Goal: Task Accomplishment & Management: Use online tool/utility

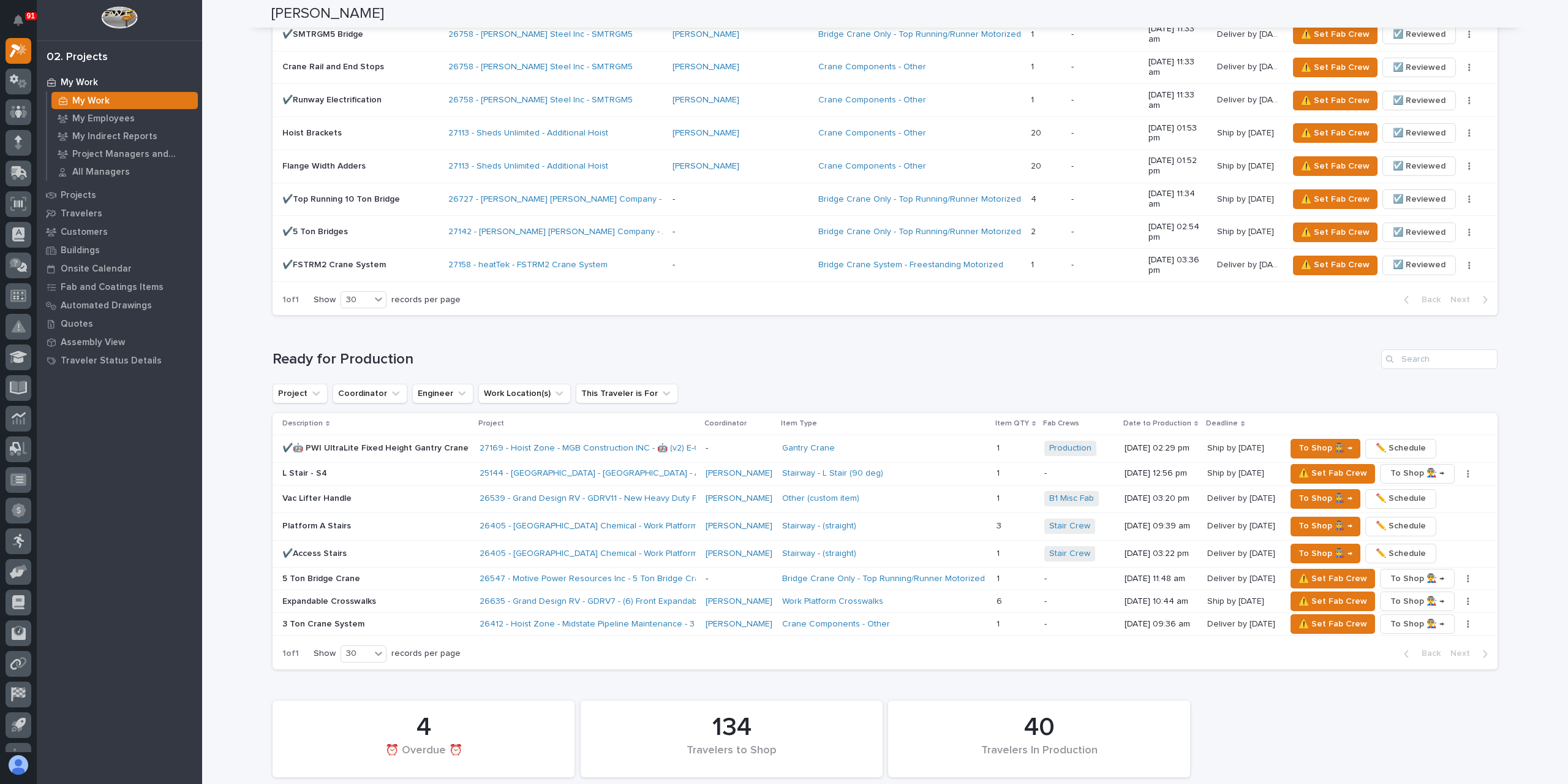
scroll to position [1287, 0]
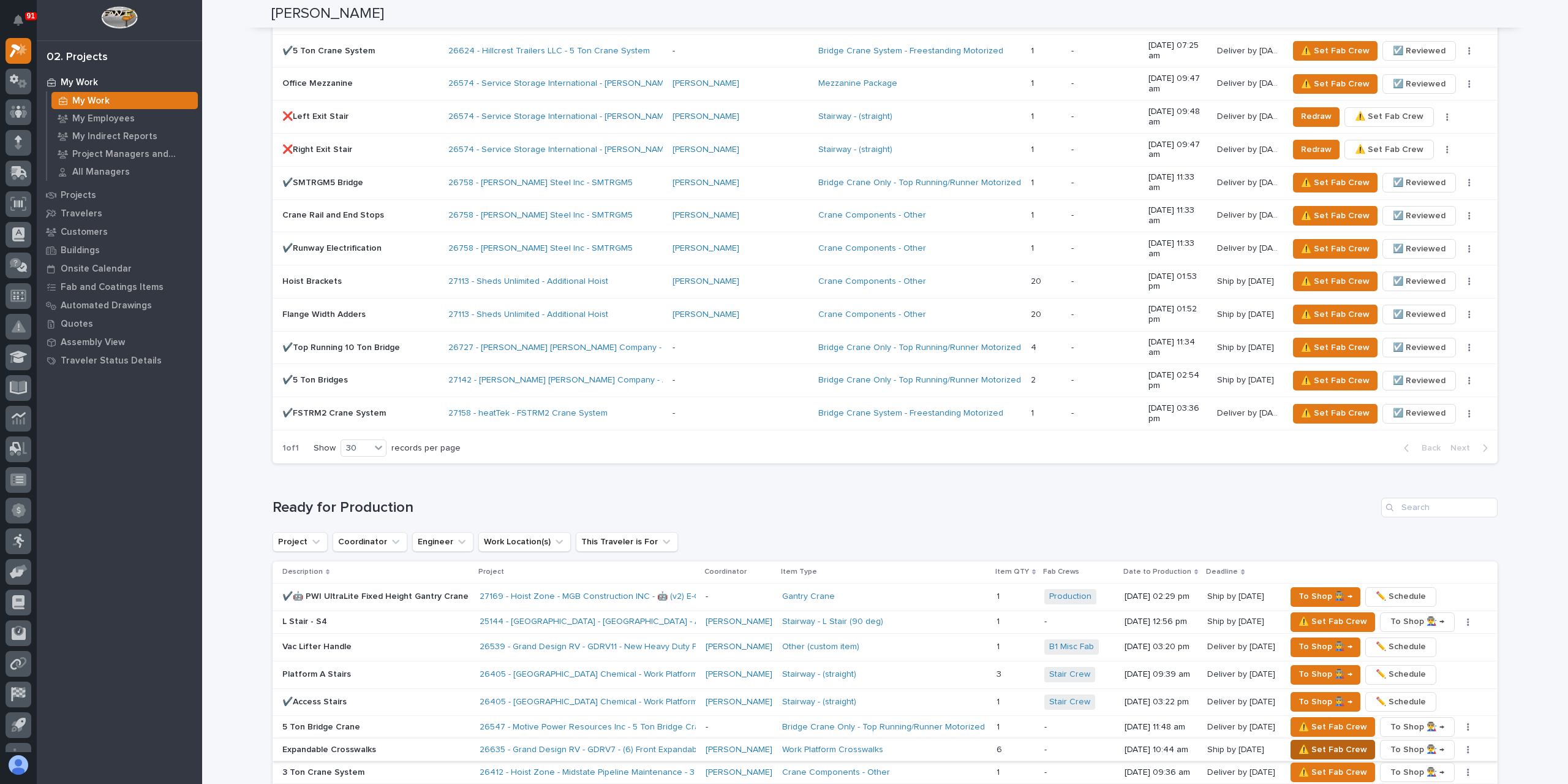
click at [1325, 742] on span "⚠️ Set Fab Crew" at bounding box center [1333, 749] width 68 height 15
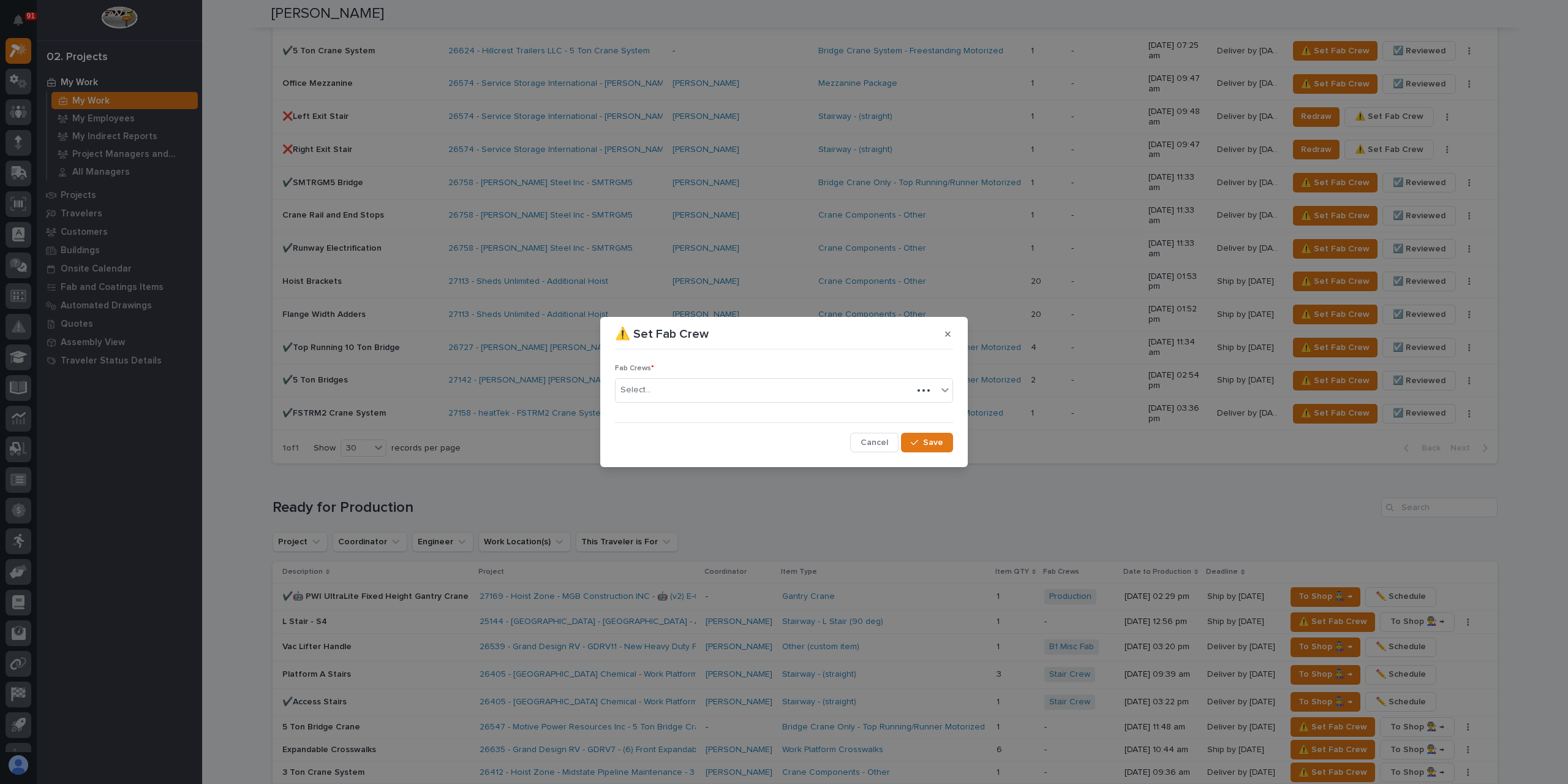
click at [673, 393] on div "Select..." at bounding box center [764, 390] width 297 height 21
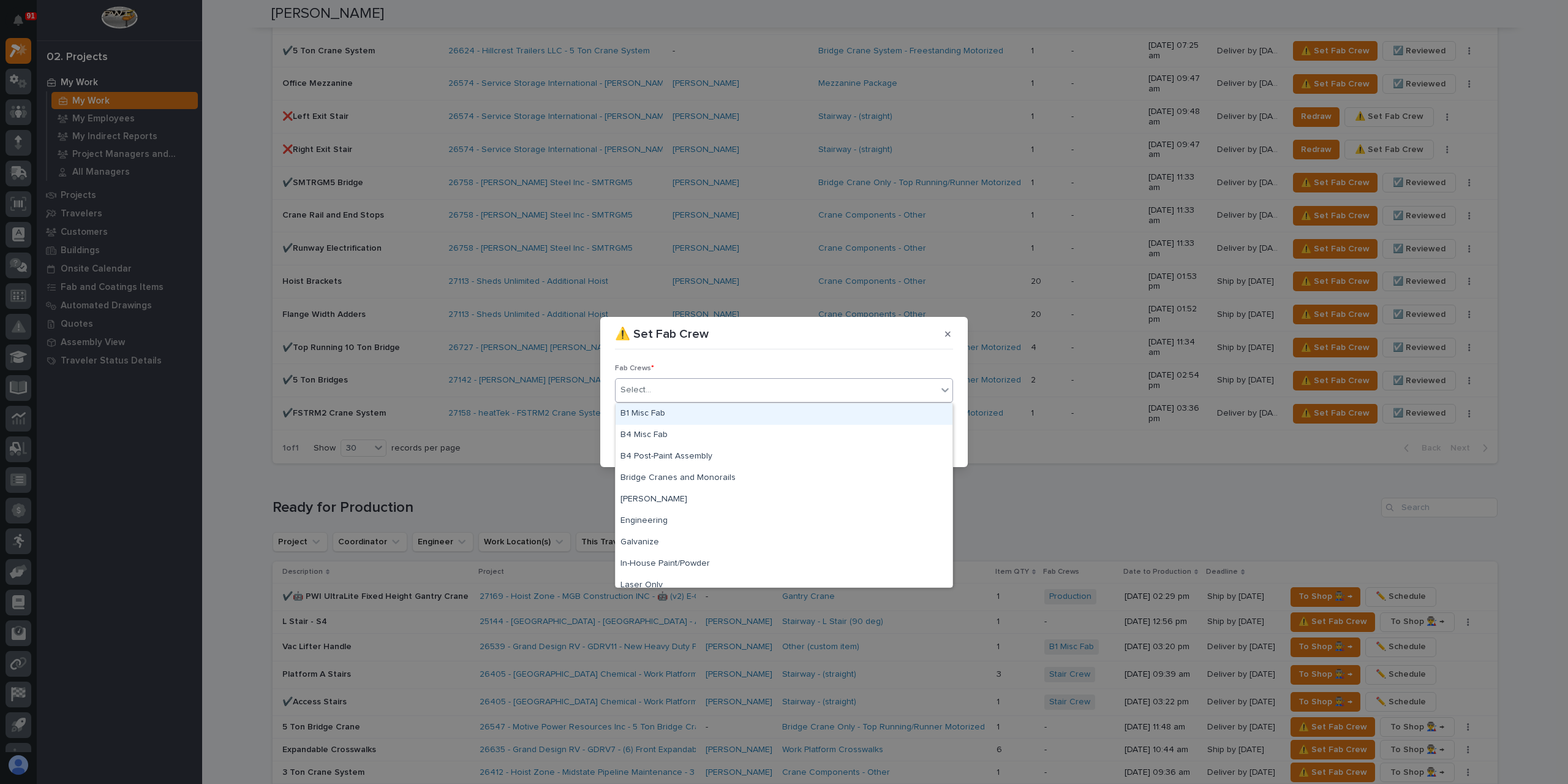
click at [670, 415] on div "B1 Misc Fab" at bounding box center [784, 414] width 337 height 21
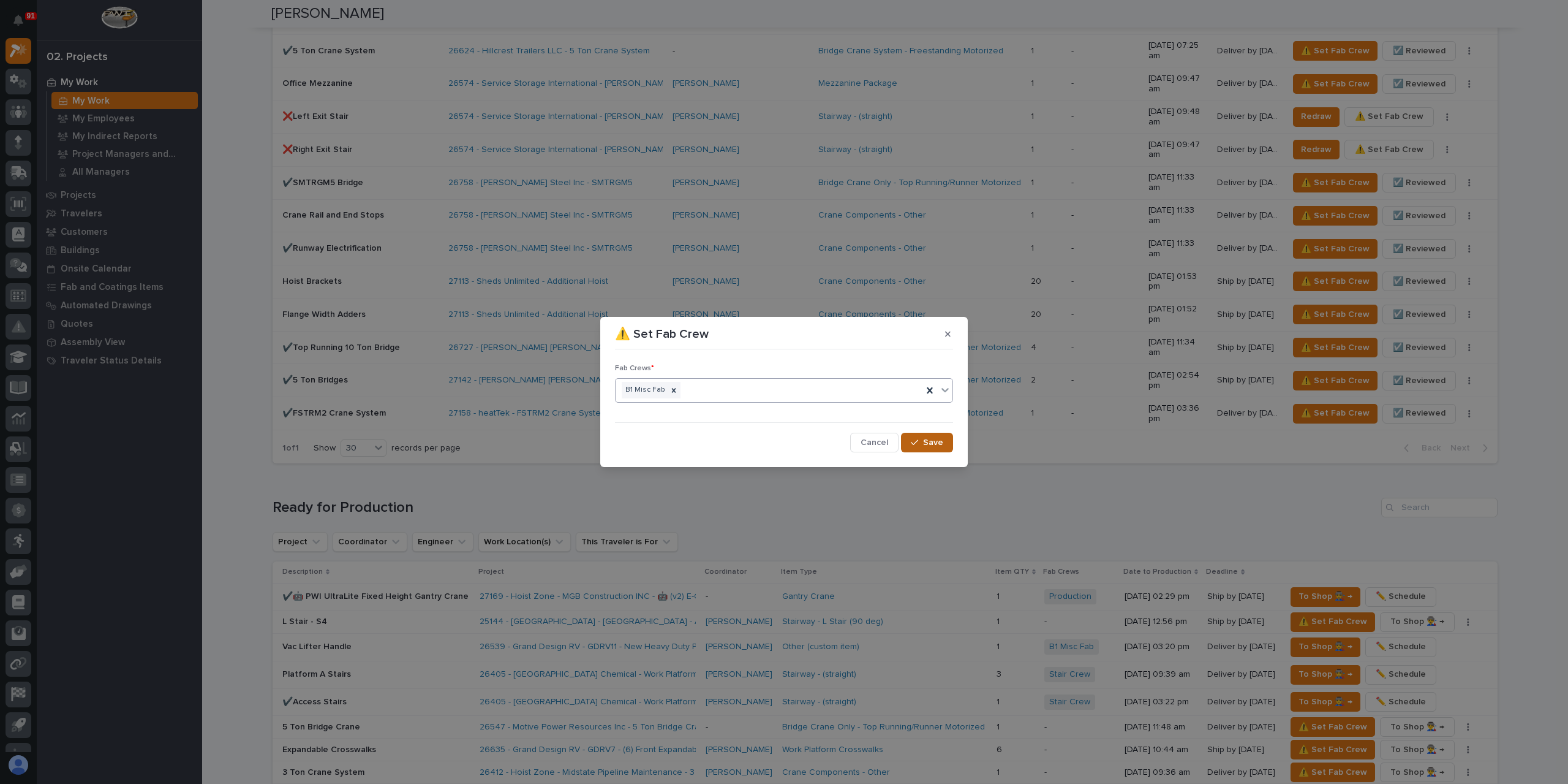
click at [918, 436] on button "Save" at bounding box center [927, 442] width 52 height 20
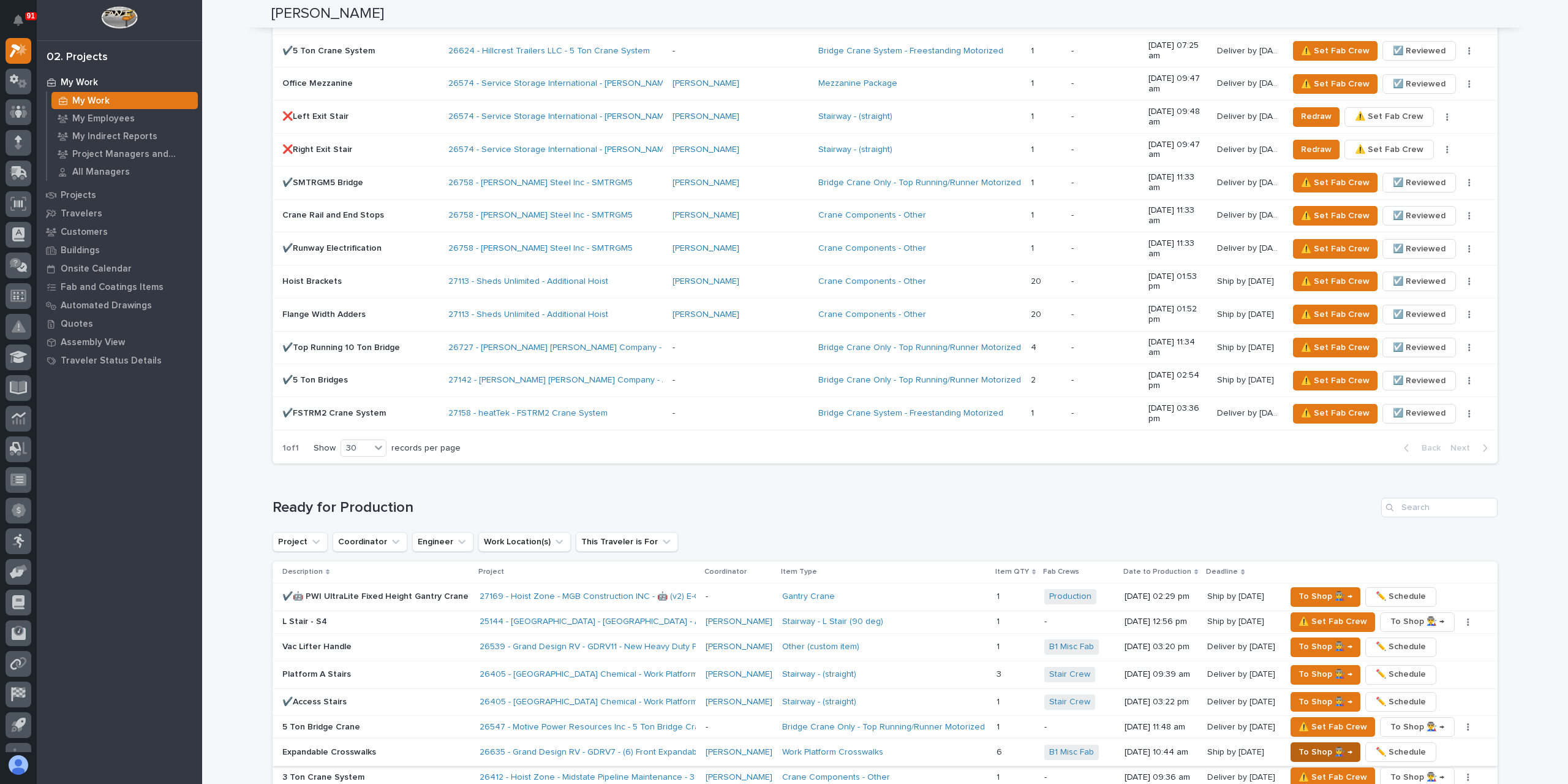
click at [1311, 745] on span "To Shop 👨‍🏭 →" at bounding box center [1325, 752] width 54 height 15
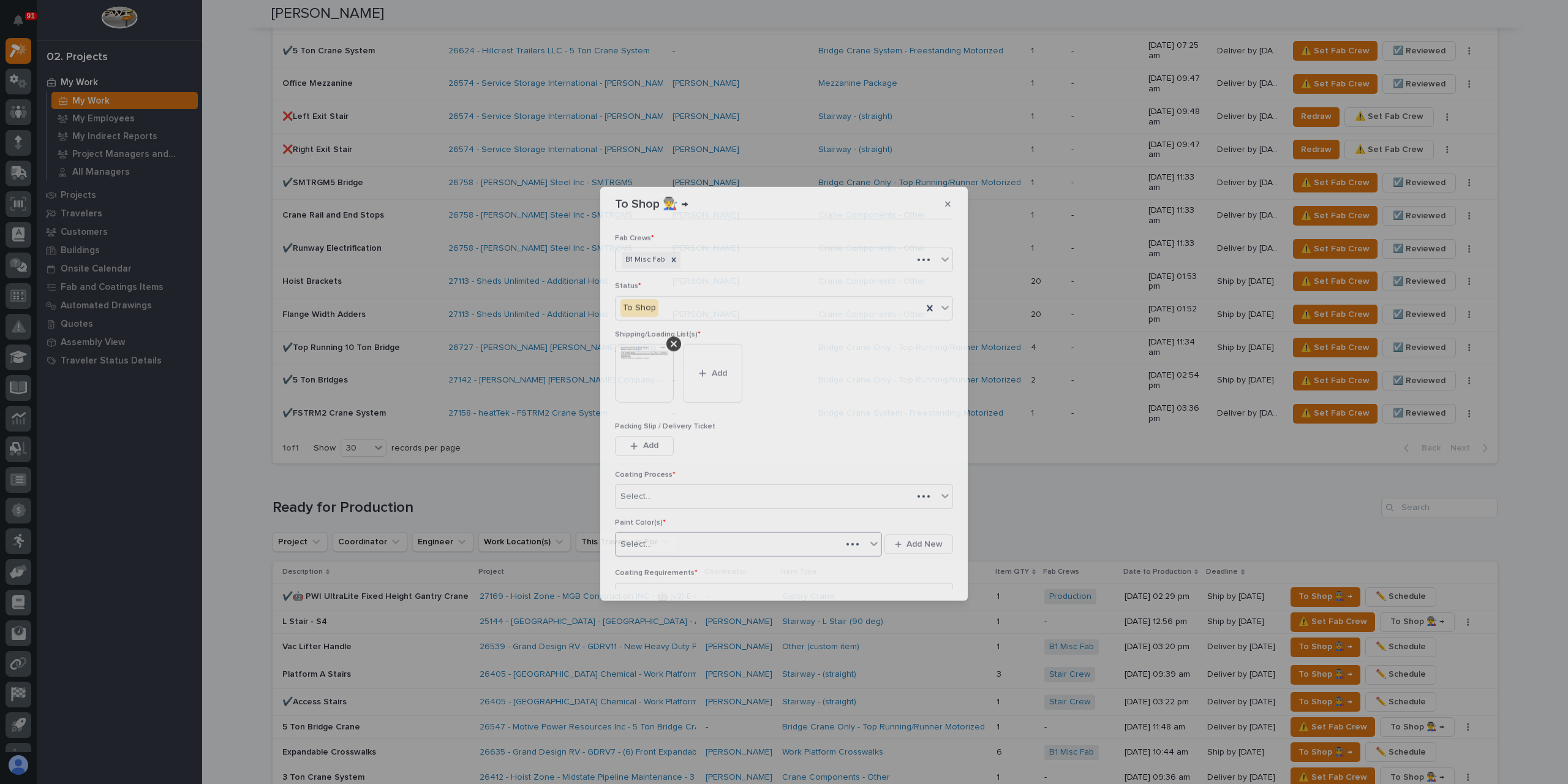
click at [681, 536] on div "Select..." at bounding box center [728, 545] width 226 height 21
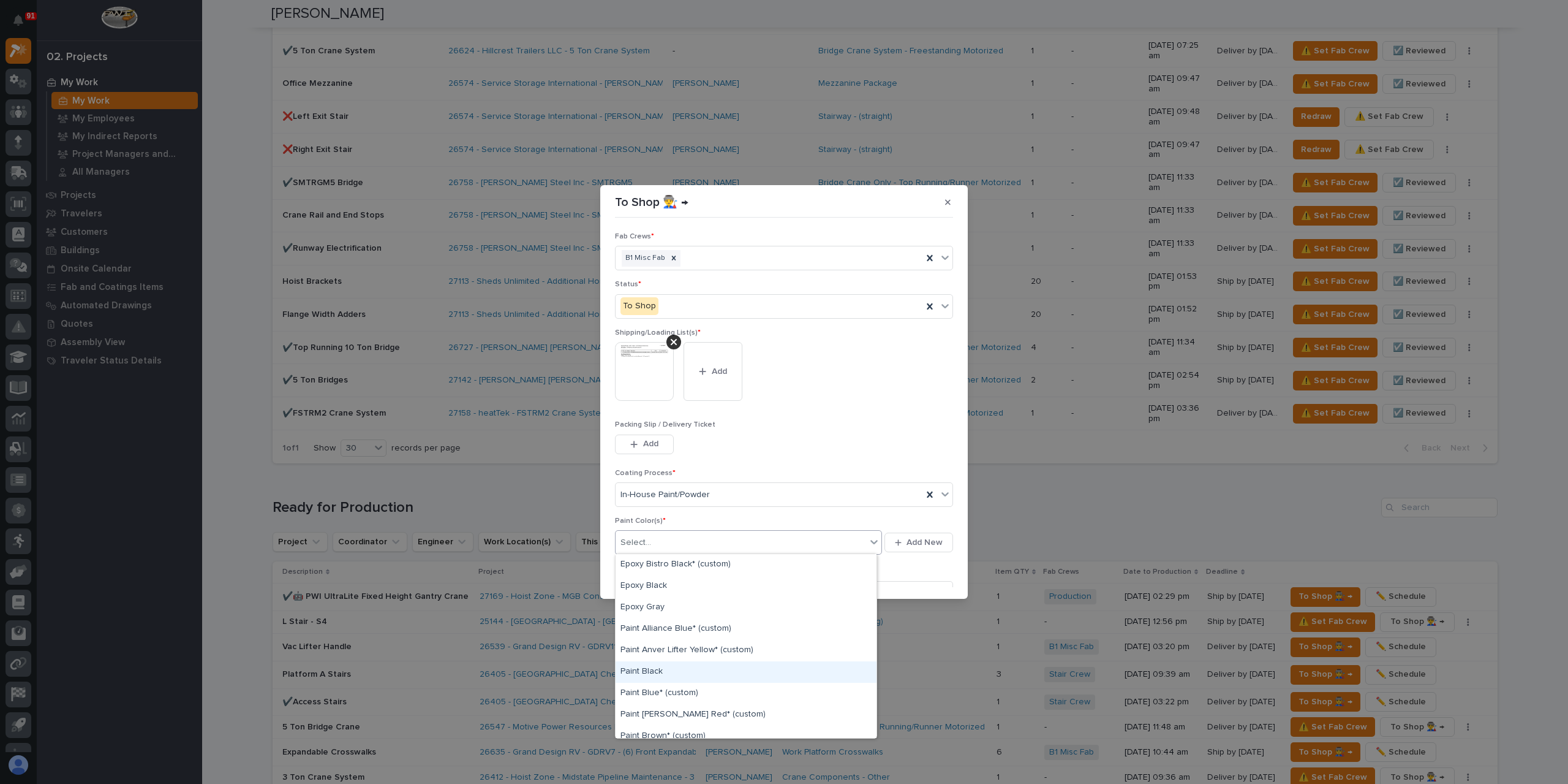
scroll to position [104, 0]
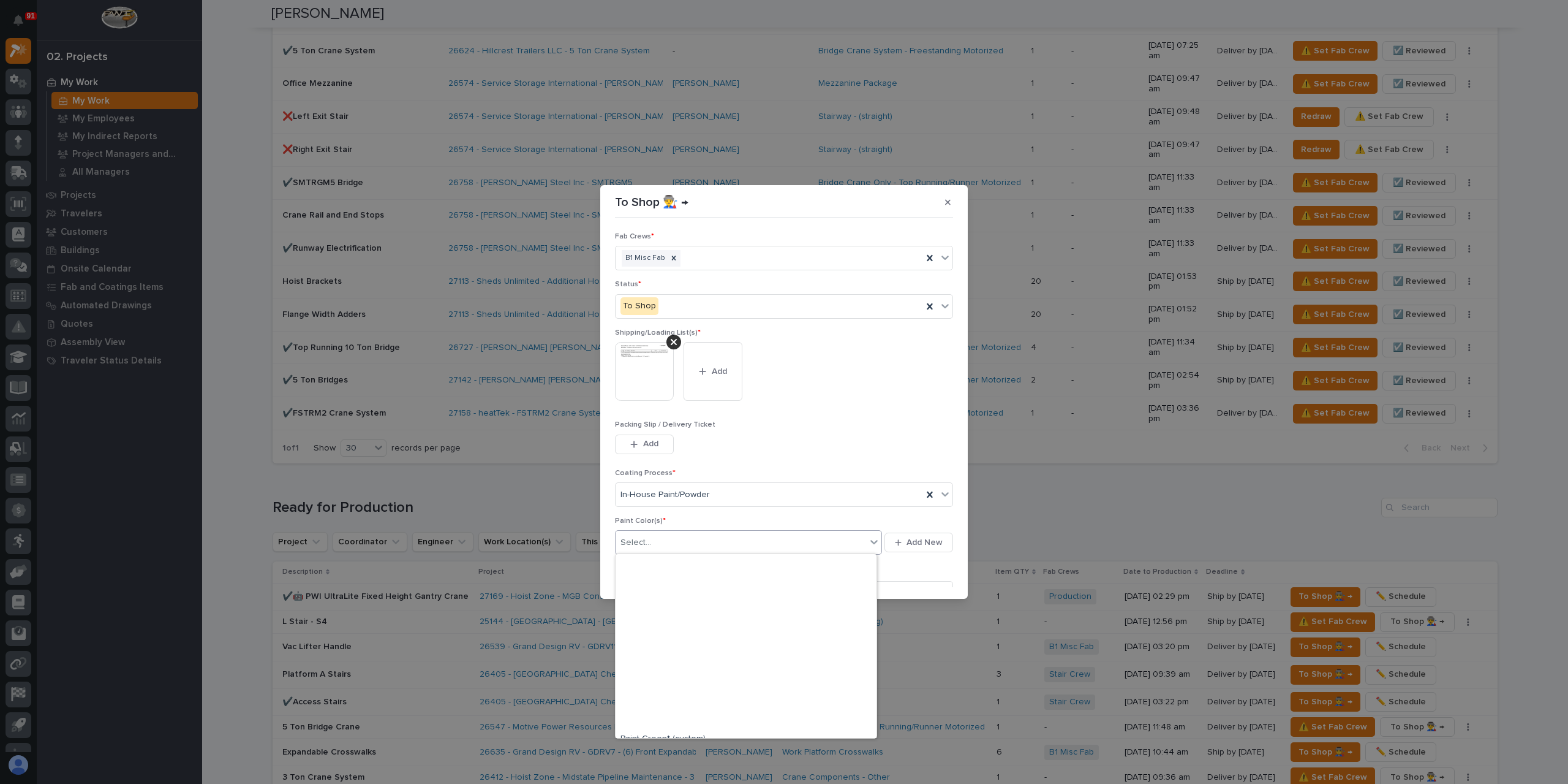
click at [678, 663] on div "To Shop 👨‍🏭 → Fab Crews * B1 Misc Fab Status * To Shop Shipping/Loading List(s)…" at bounding box center [784, 392] width 1568 height 784
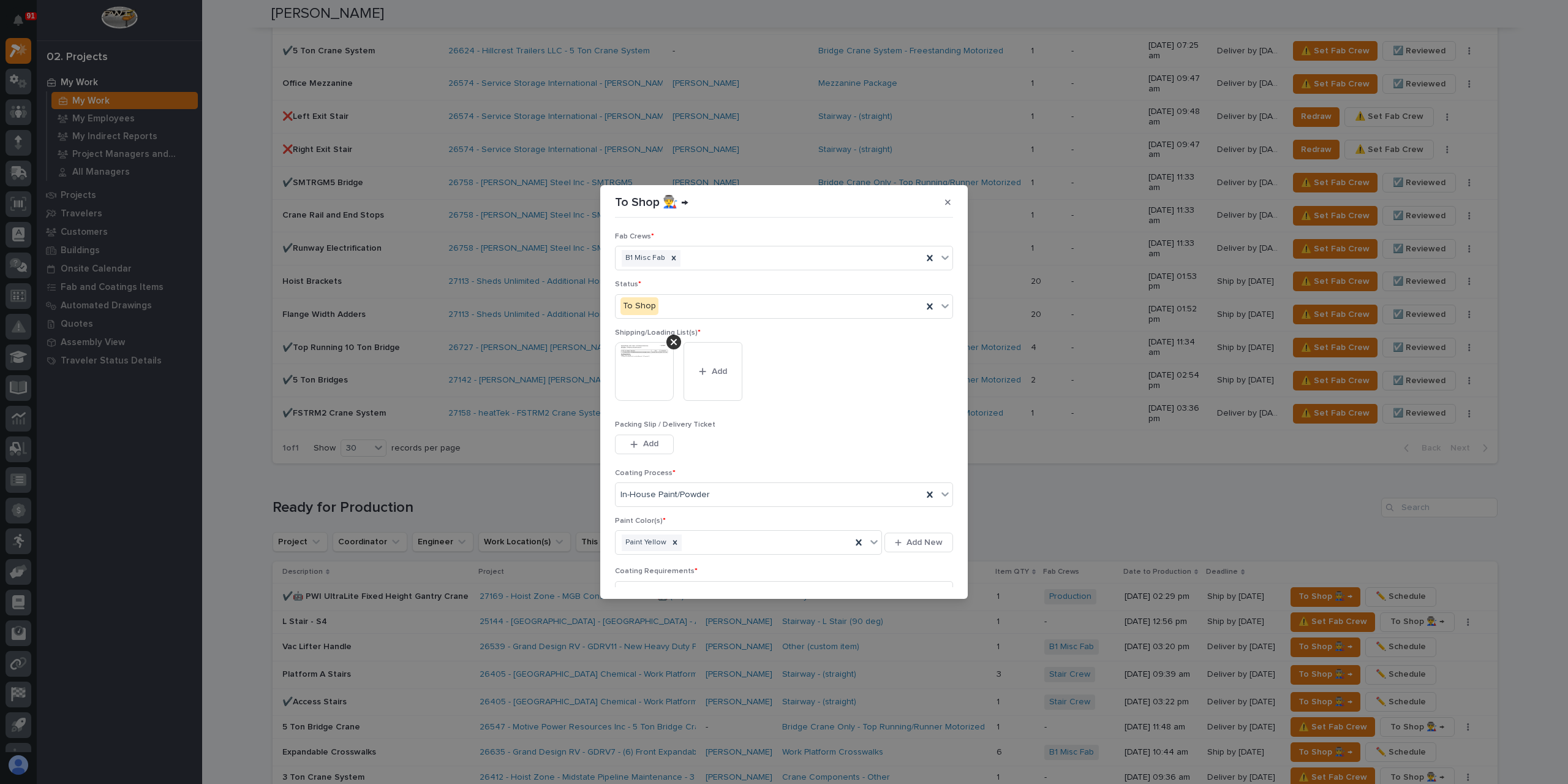
scroll to position [66, 0]
click at [931, 575] on span "Save" at bounding box center [933, 580] width 21 height 11
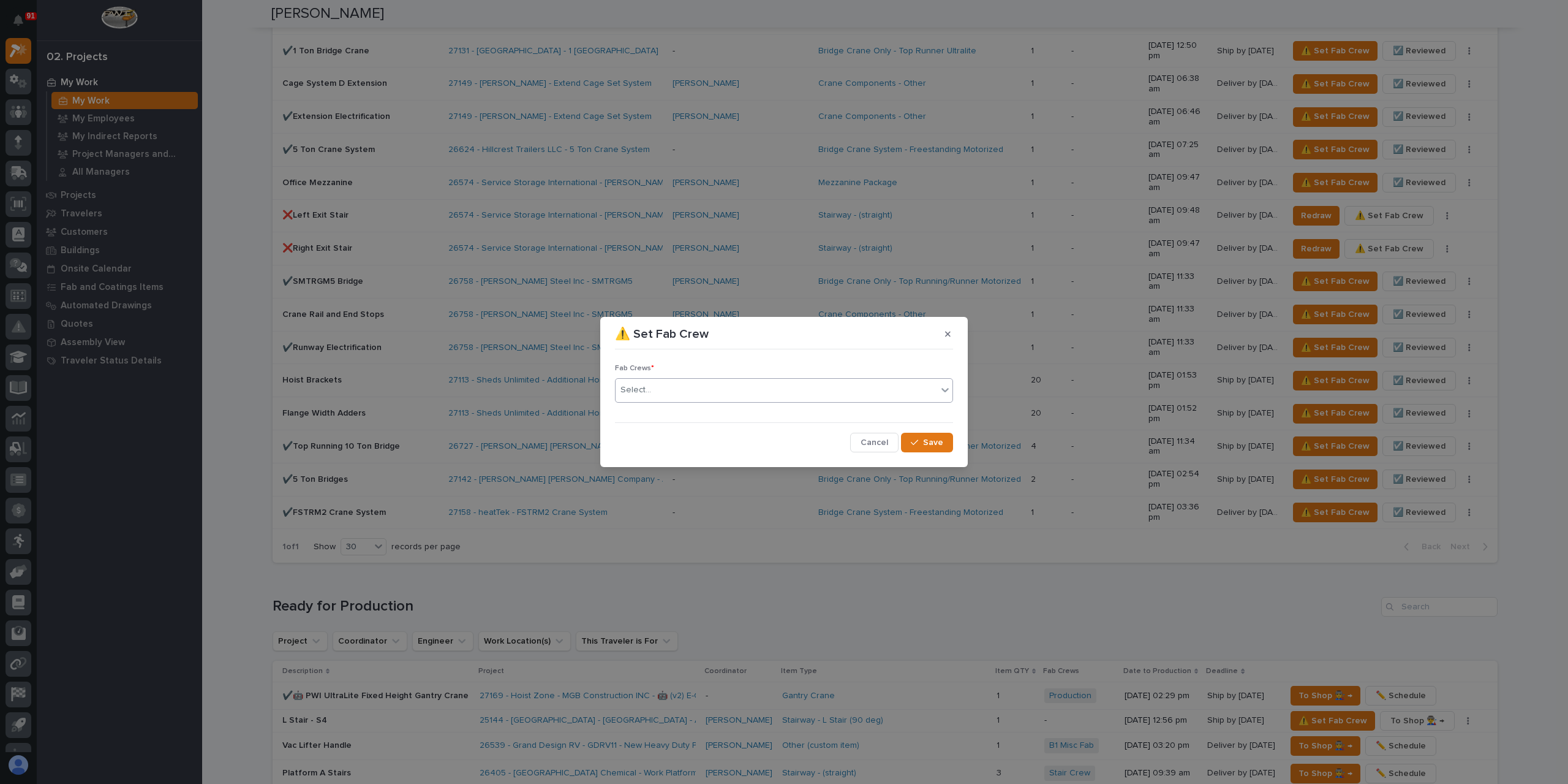
click at [687, 394] on div "Select..." at bounding box center [776, 390] width 321 height 21
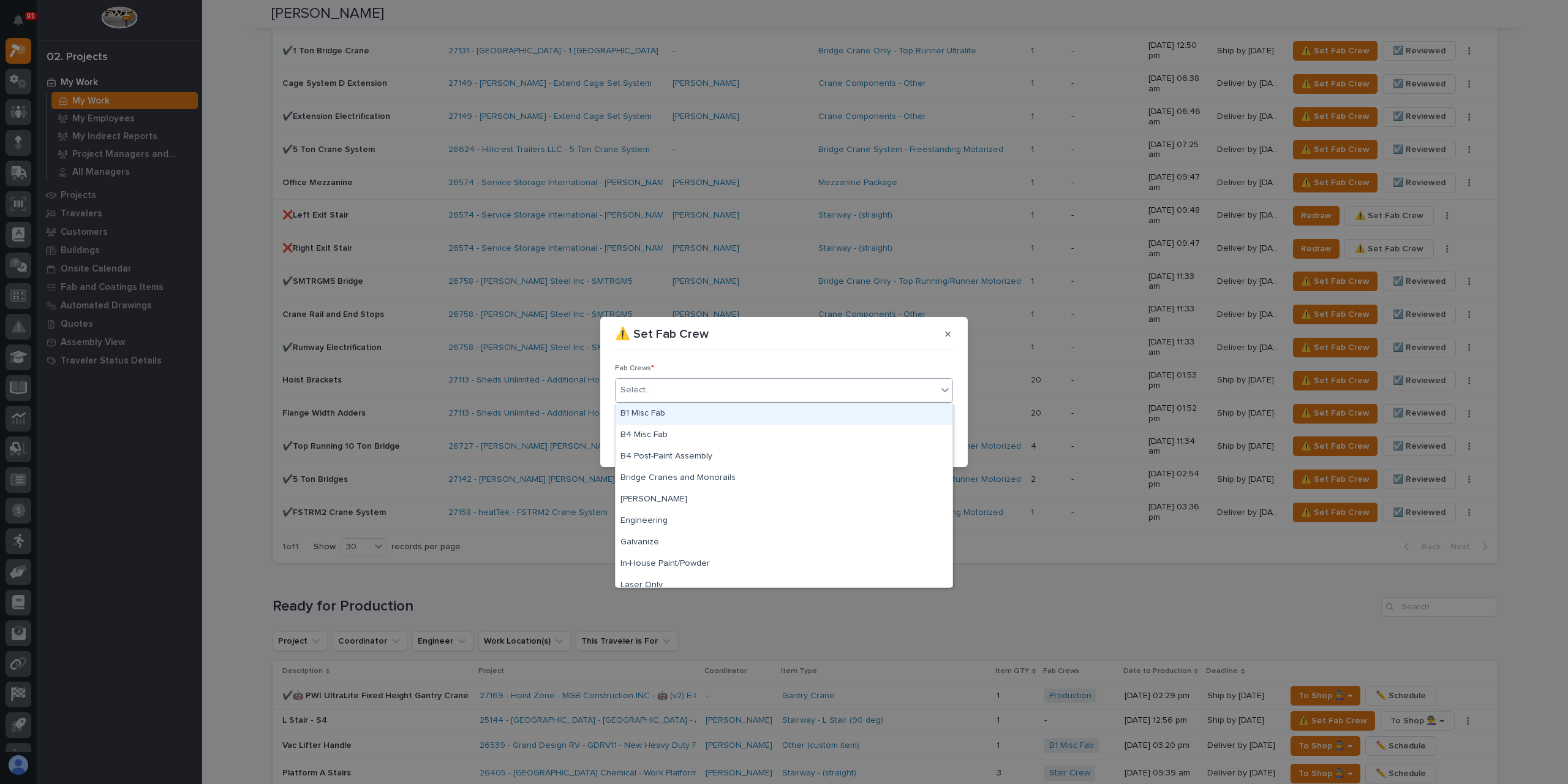
click at [677, 421] on div "B1 Misc Fab" at bounding box center [784, 414] width 337 height 21
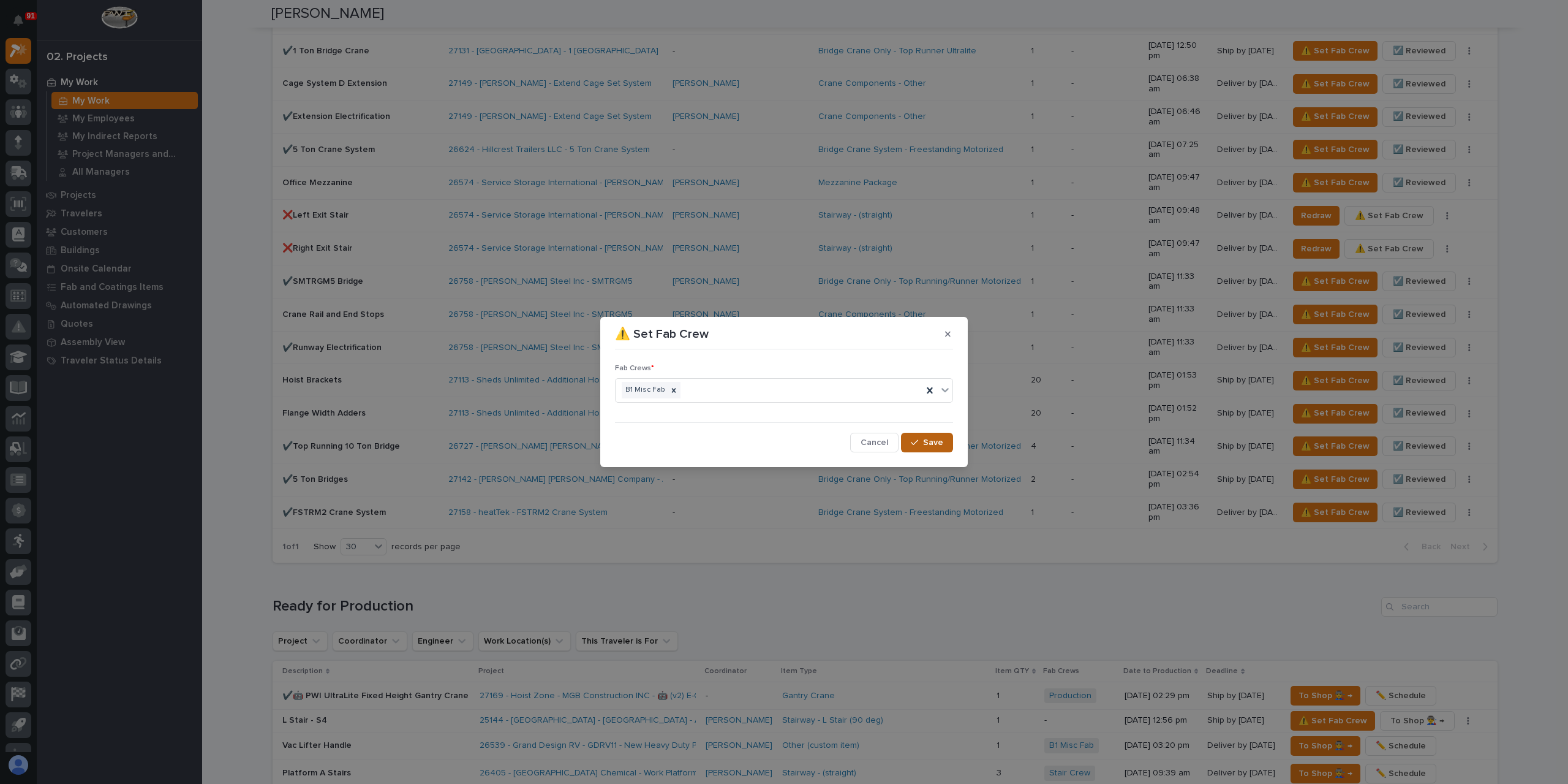
click at [942, 437] on span "Save" at bounding box center [933, 442] width 21 height 11
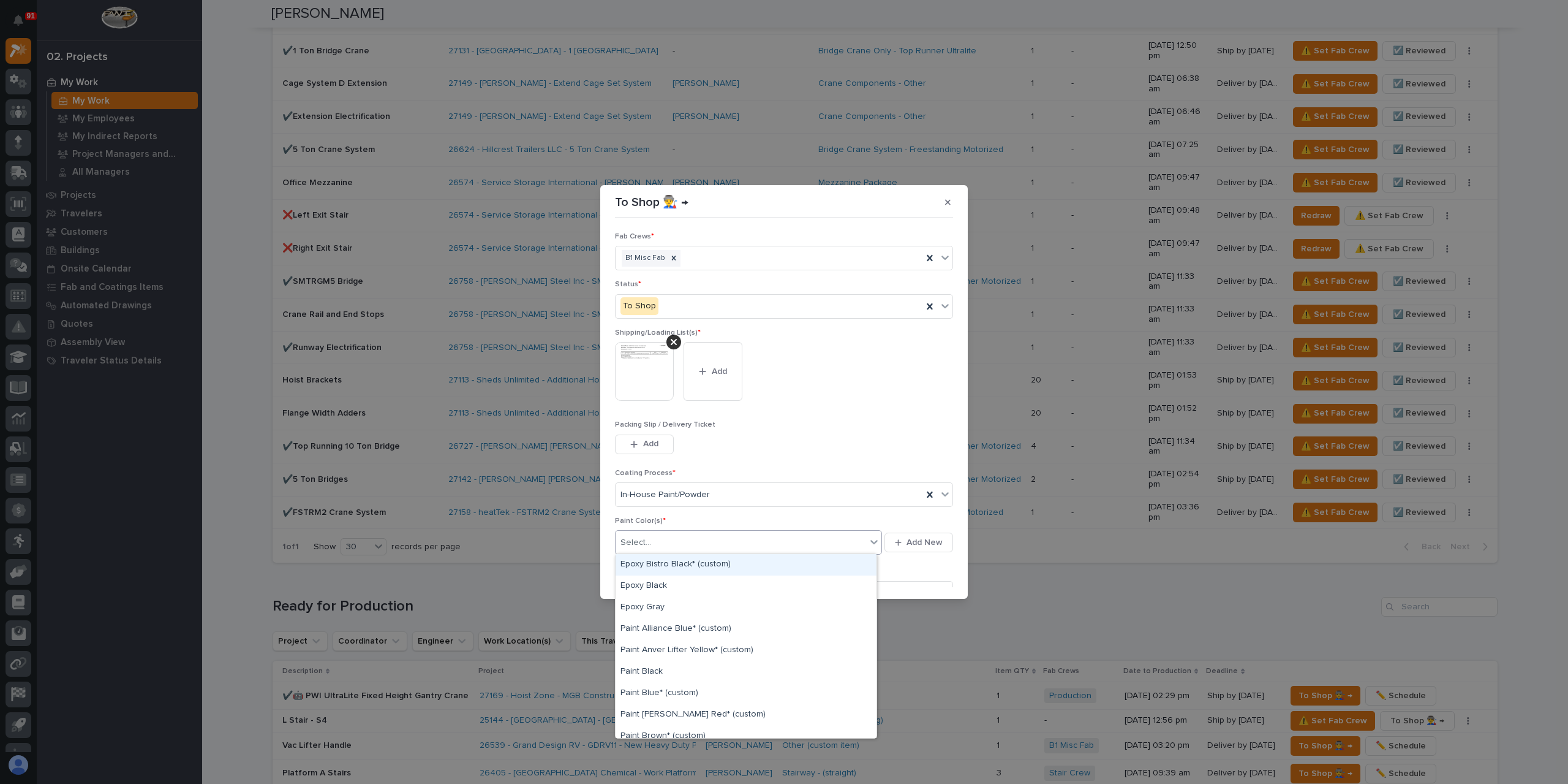
click at [676, 541] on div "Select..." at bounding box center [740, 543] width 250 height 21
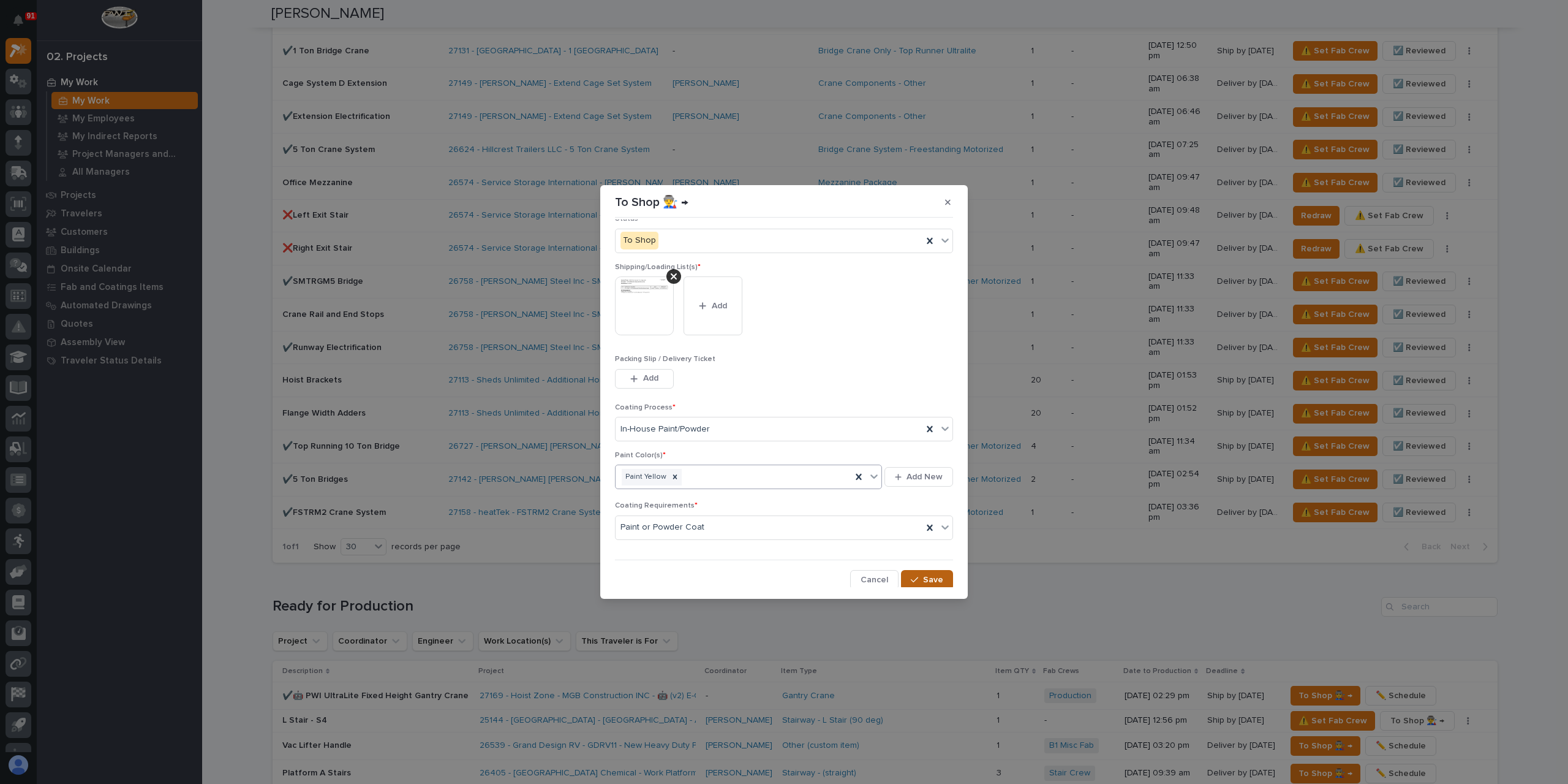
click at [913, 579] on icon "button" at bounding box center [914, 580] width 8 height 9
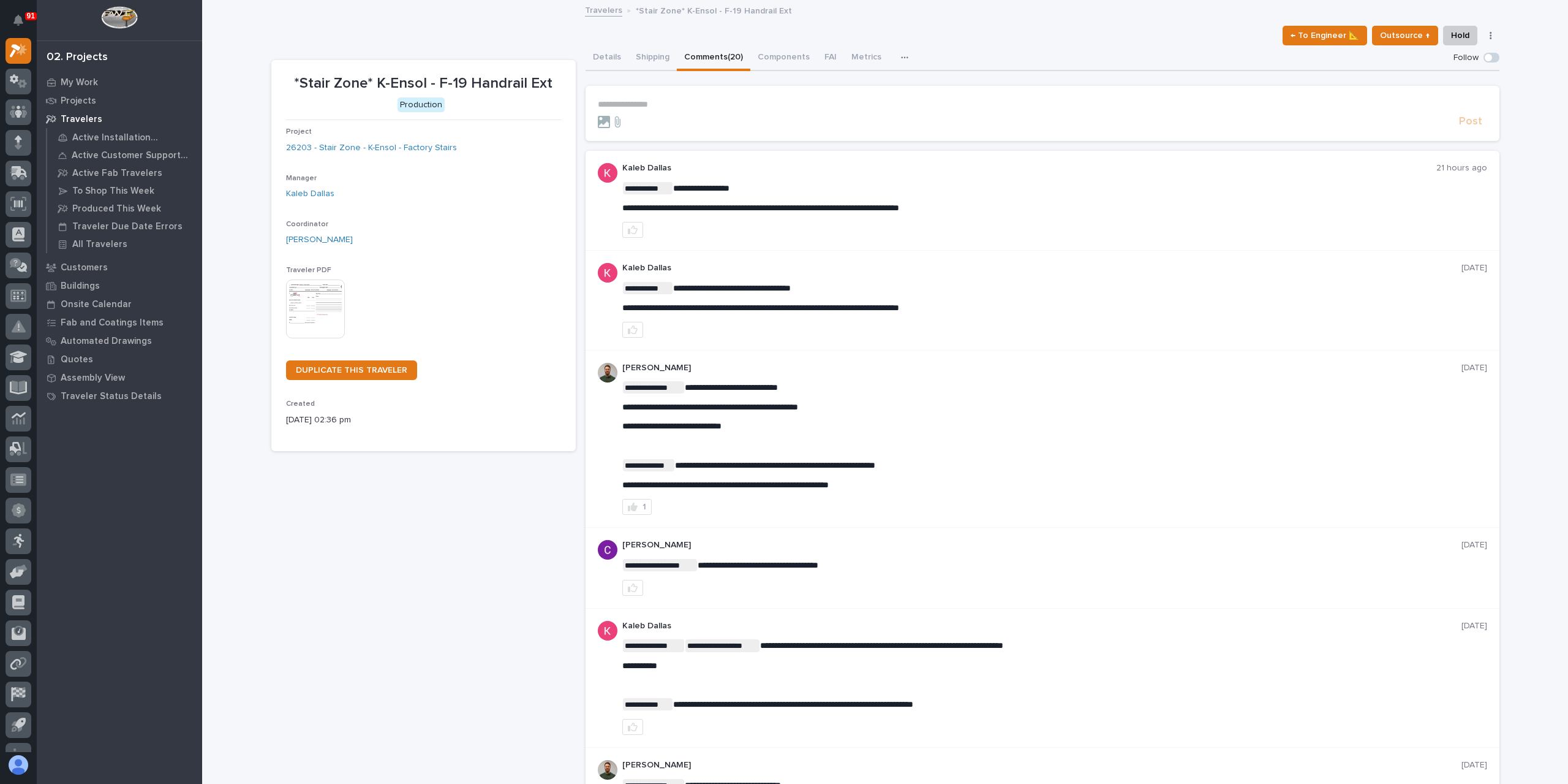
click at [670, 107] on p "**********" at bounding box center [1042, 104] width 890 height 10
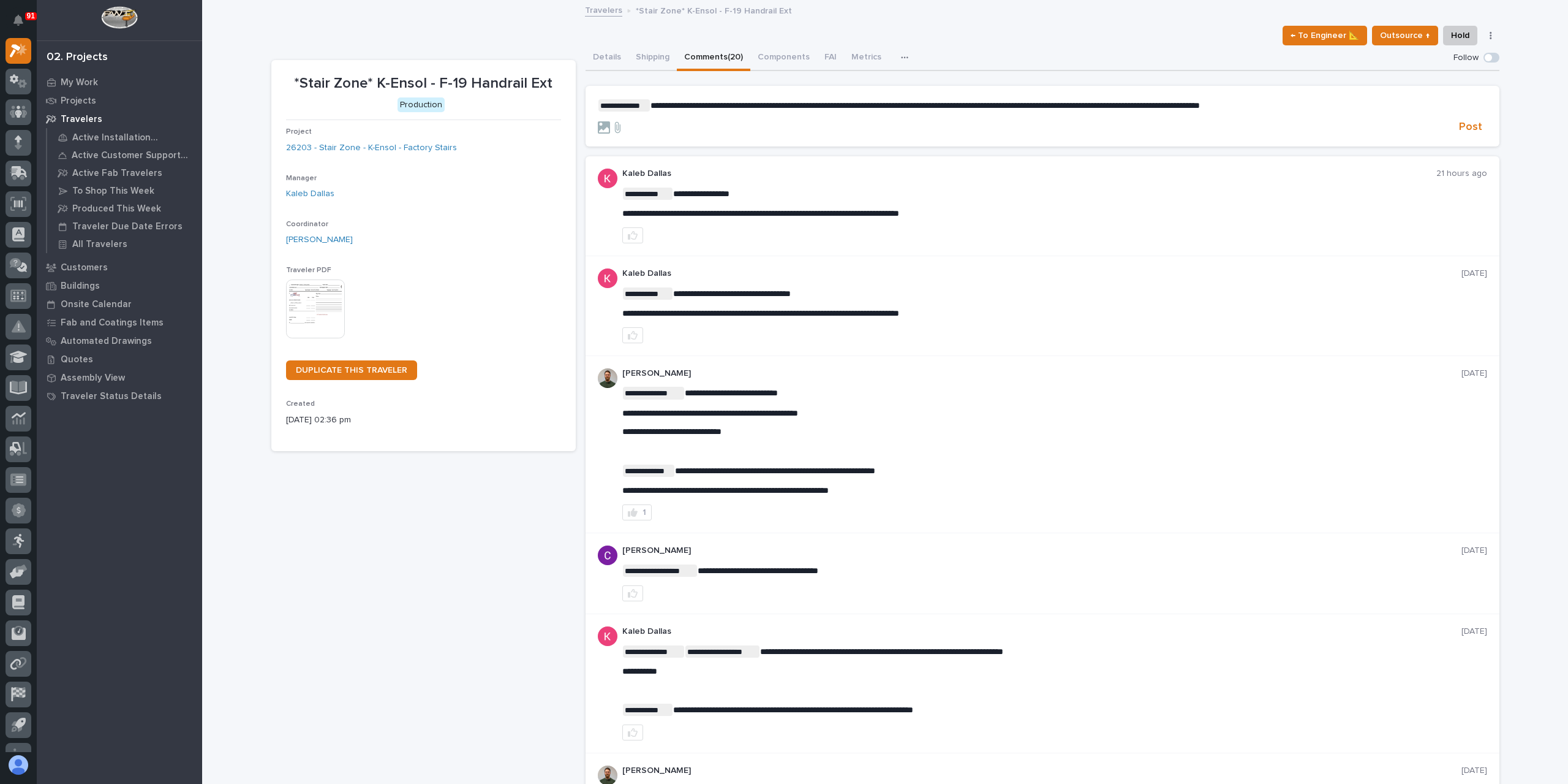
click at [1334, 103] on p "**********" at bounding box center [1042, 105] width 890 height 12
drag, startPoint x: 1369, startPoint y: 100, endPoint x: 620, endPoint y: 105, distance: 749.0
click at [620, 105] on p "**********" at bounding box center [1042, 105] width 890 height 12
copy p "**********"
click at [1466, 125] on span "Post" at bounding box center [1471, 127] width 23 height 14
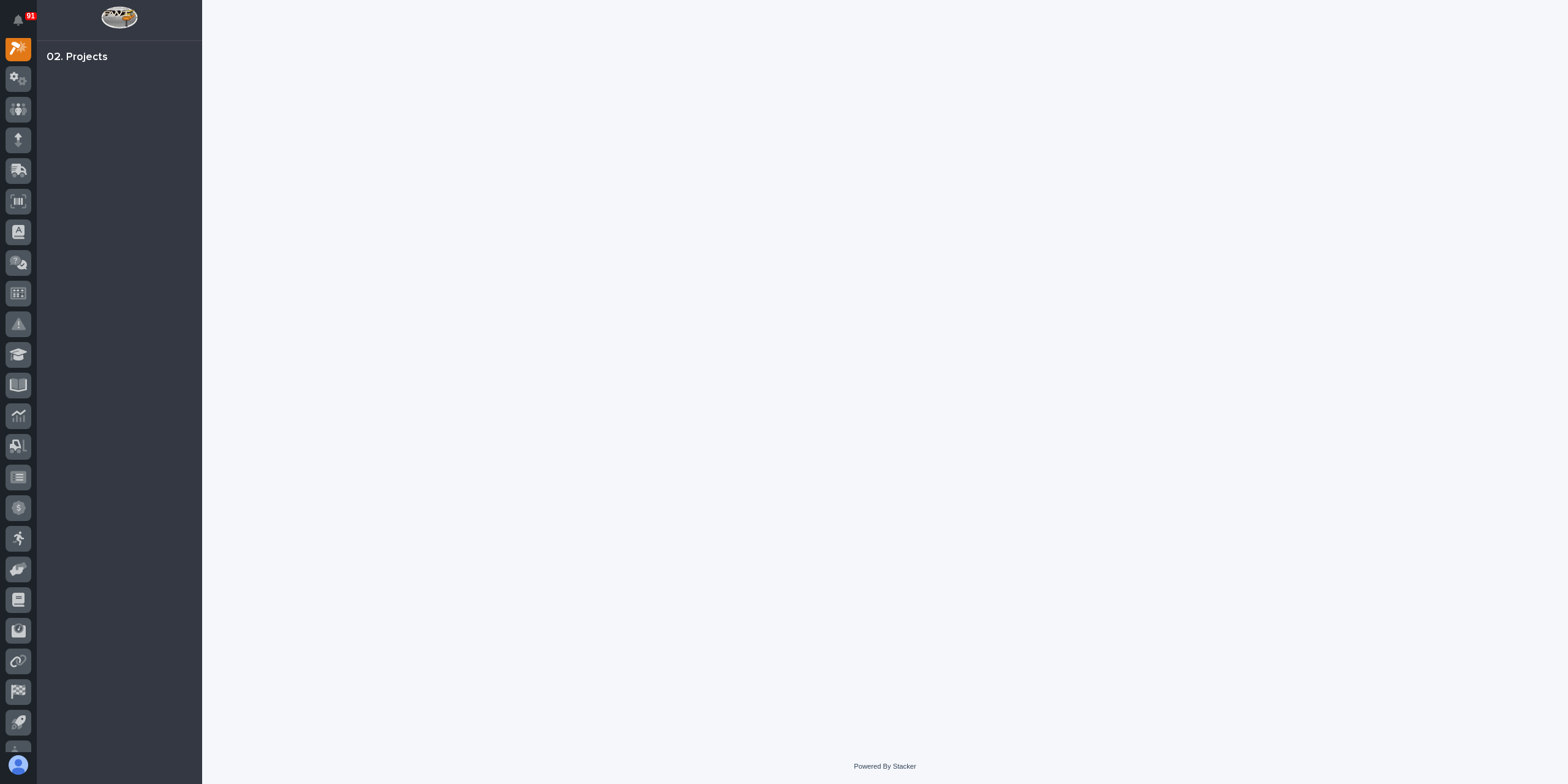
scroll to position [31, 0]
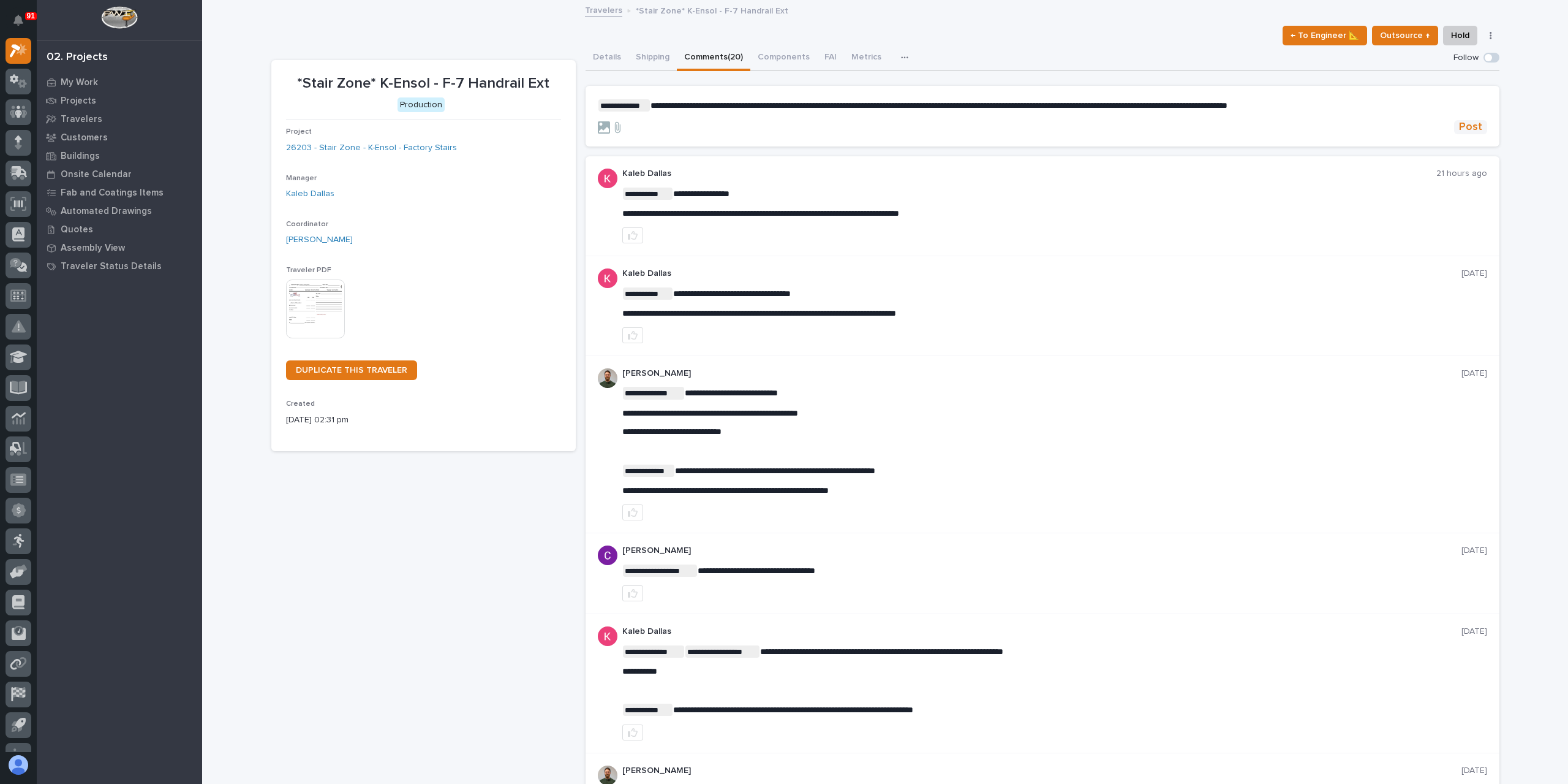
click at [1461, 122] on span "Post" at bounding box center [1471, 127] width 23 height 14
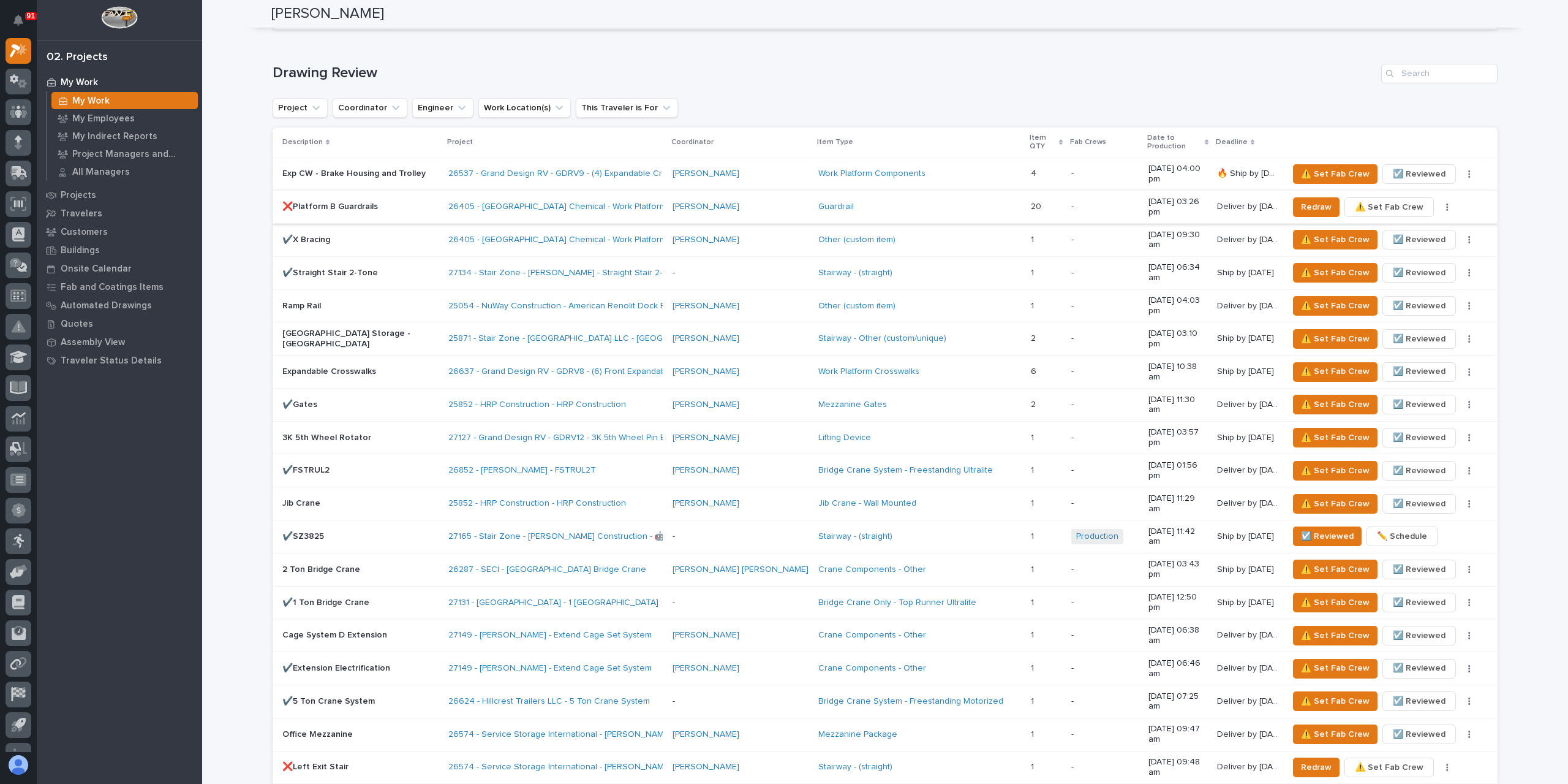
scroll to position [675, 0]
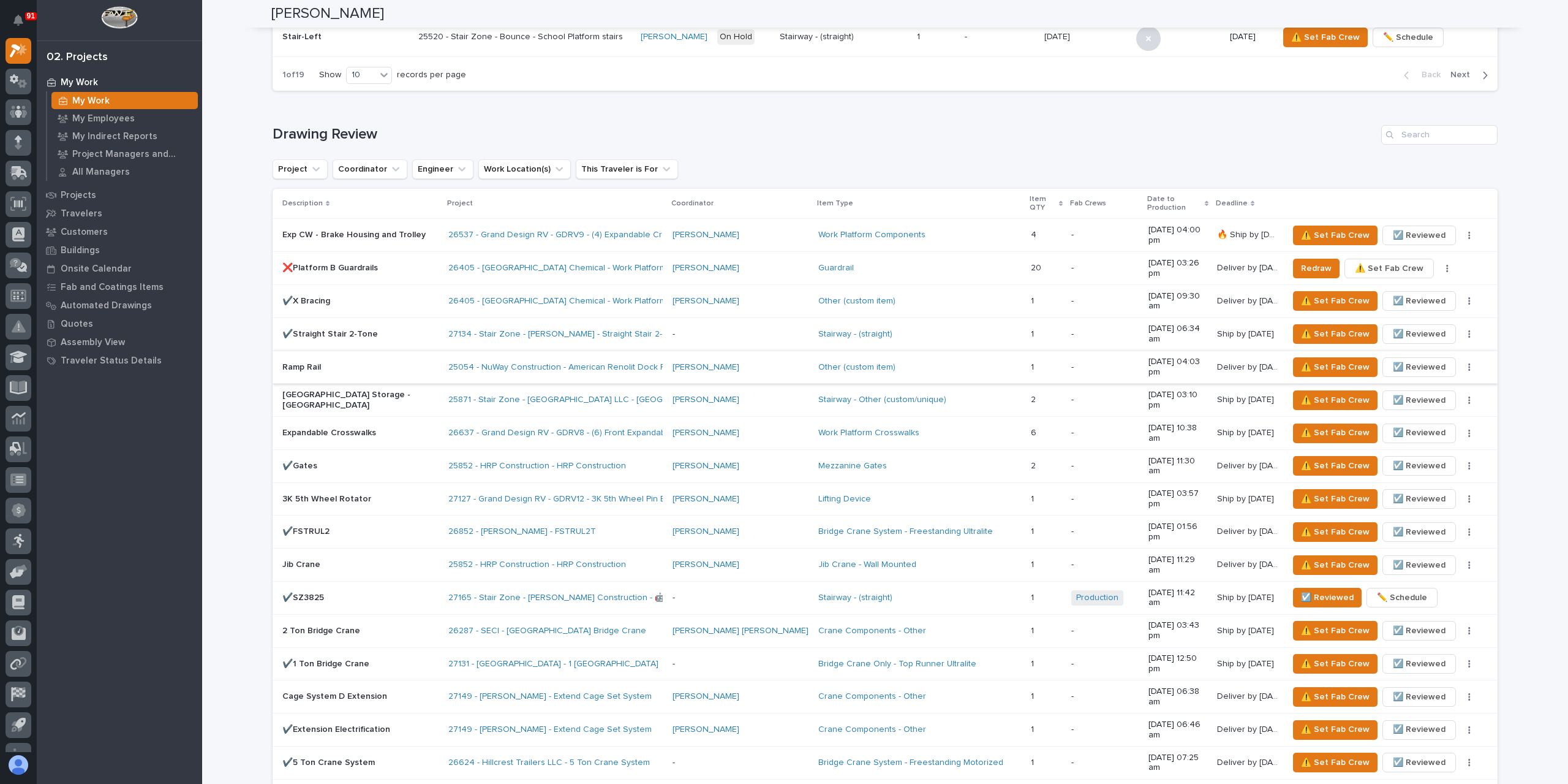
click at [1395, 360] on span "☑️ Reviewed" at bounding box center [1419, 367] width 53 height 15
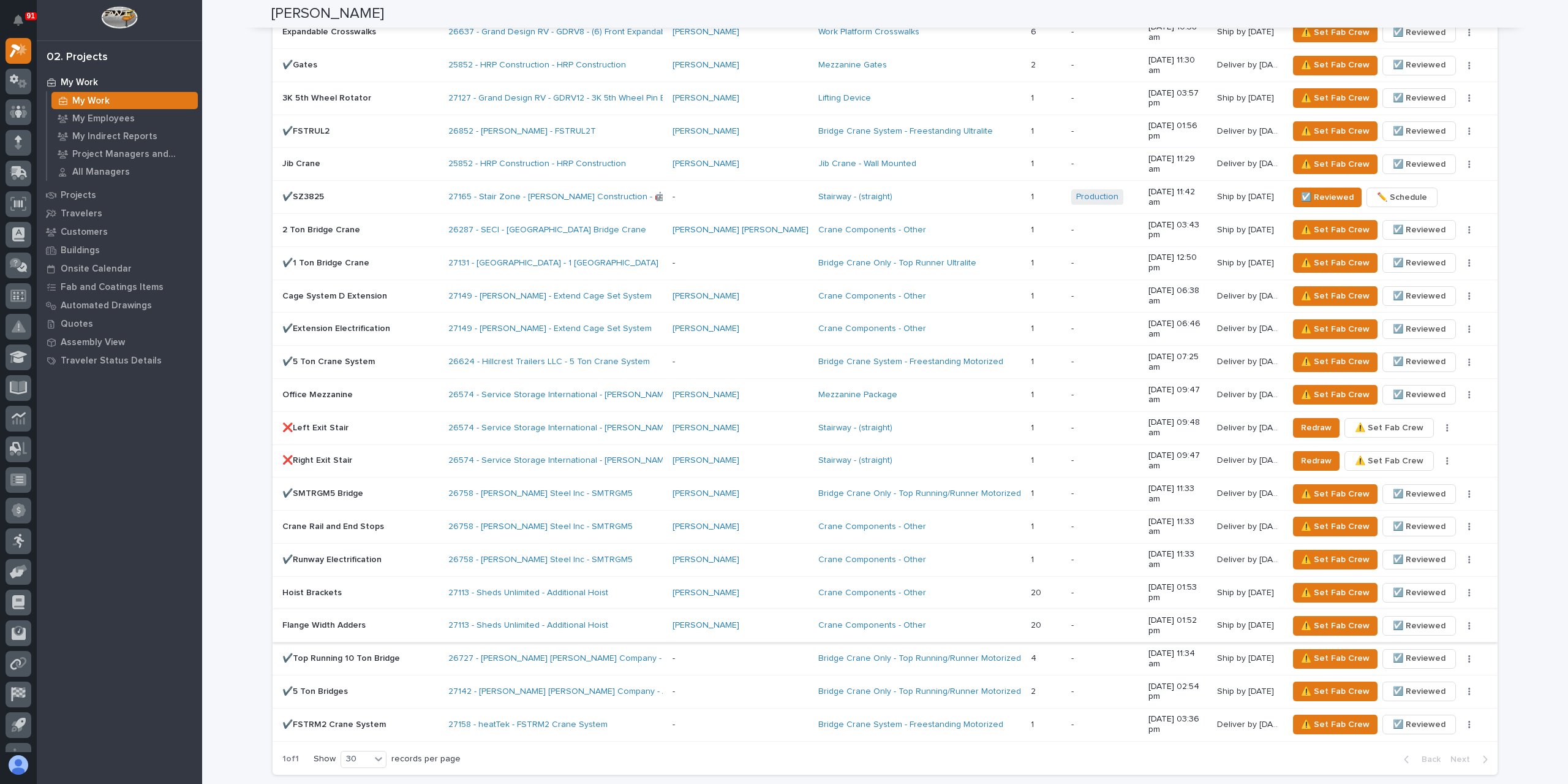
scroll to position [1410, 0]
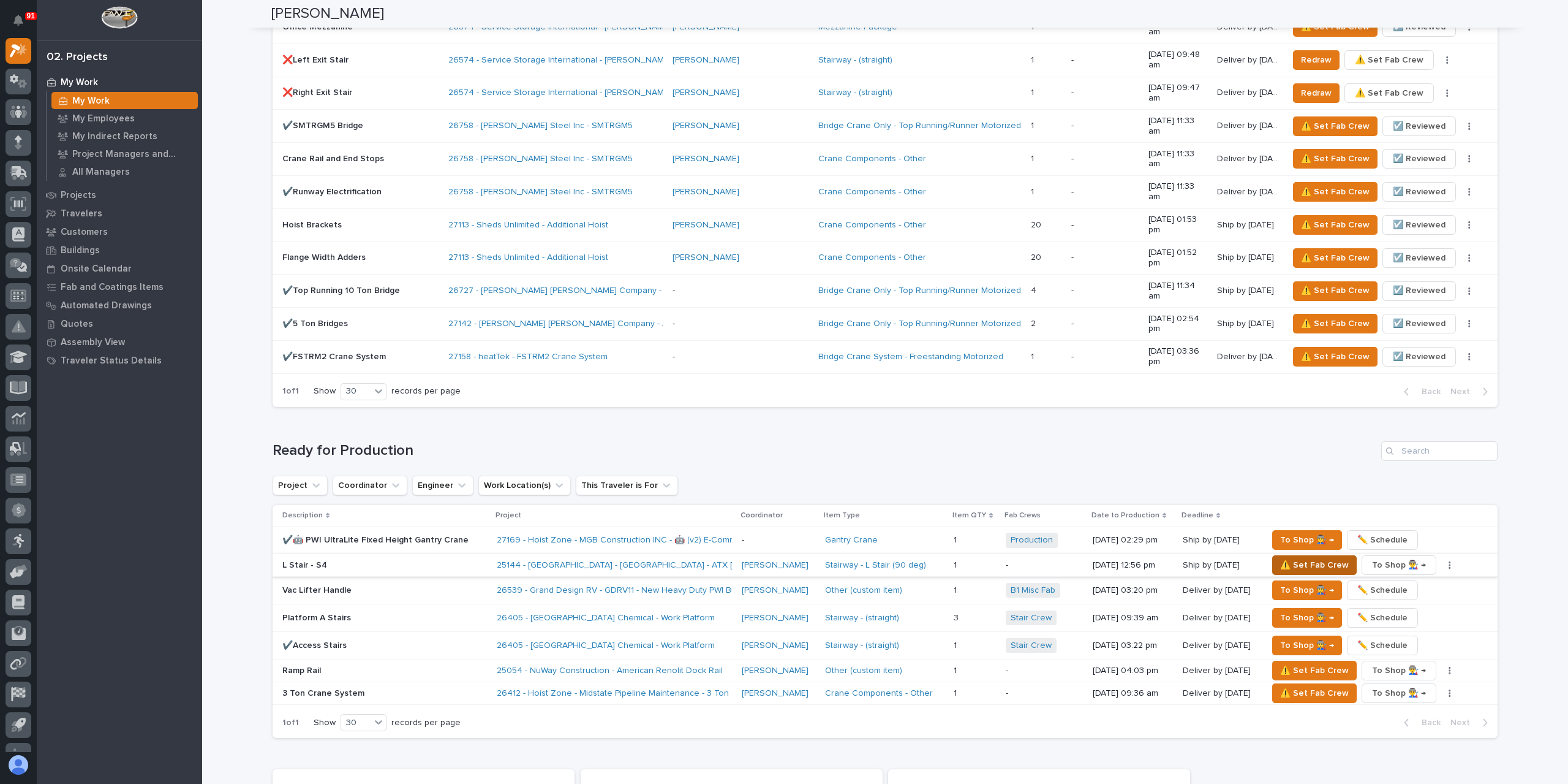
click at [1326, 555] on button "⚠️ Set Fab Crew" at bounding box center [1314, 564] width 85 height 20
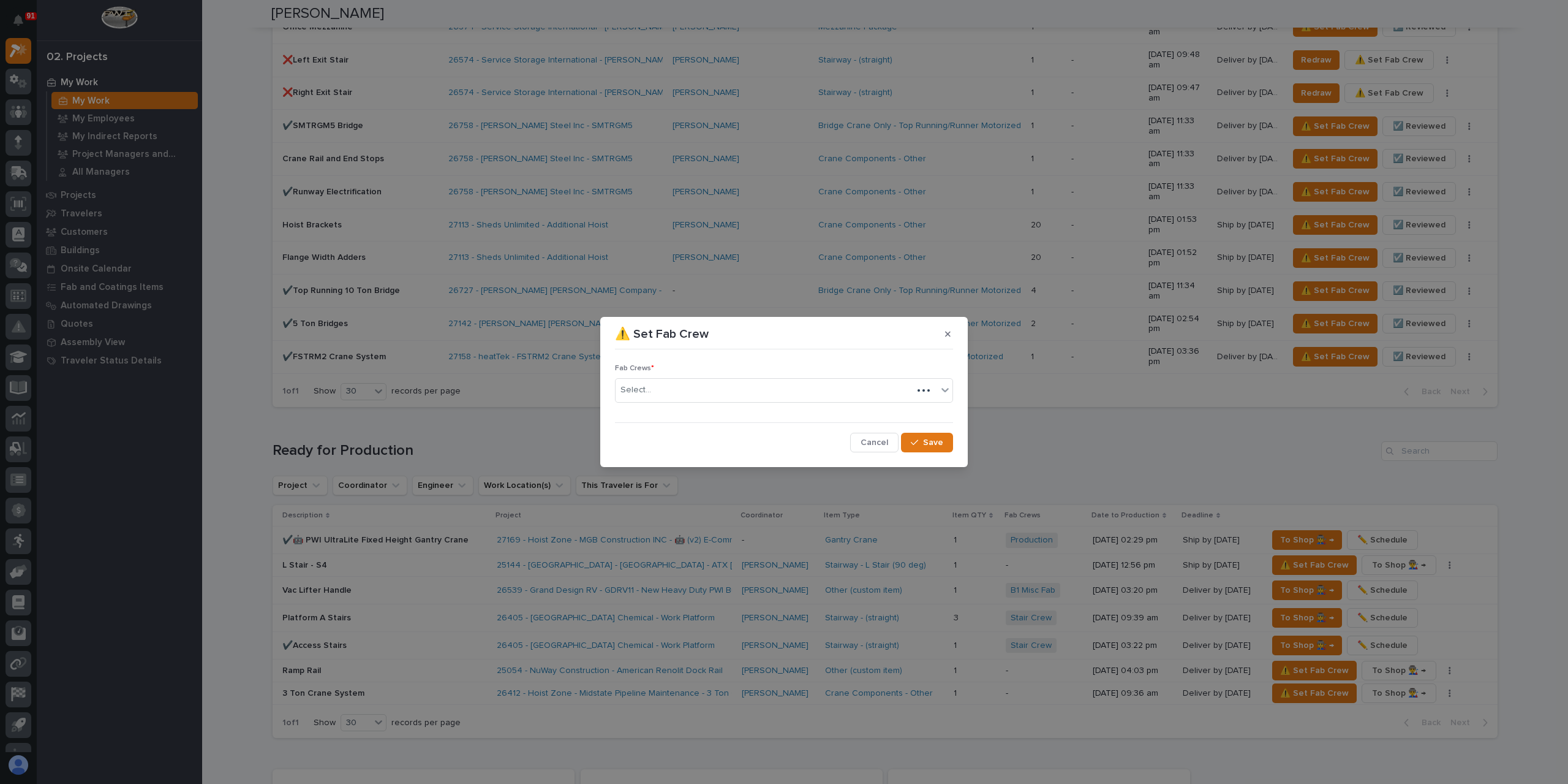
click at [686, 400] on div "Select..." at bounding box center [784, 390] width 338 height 25
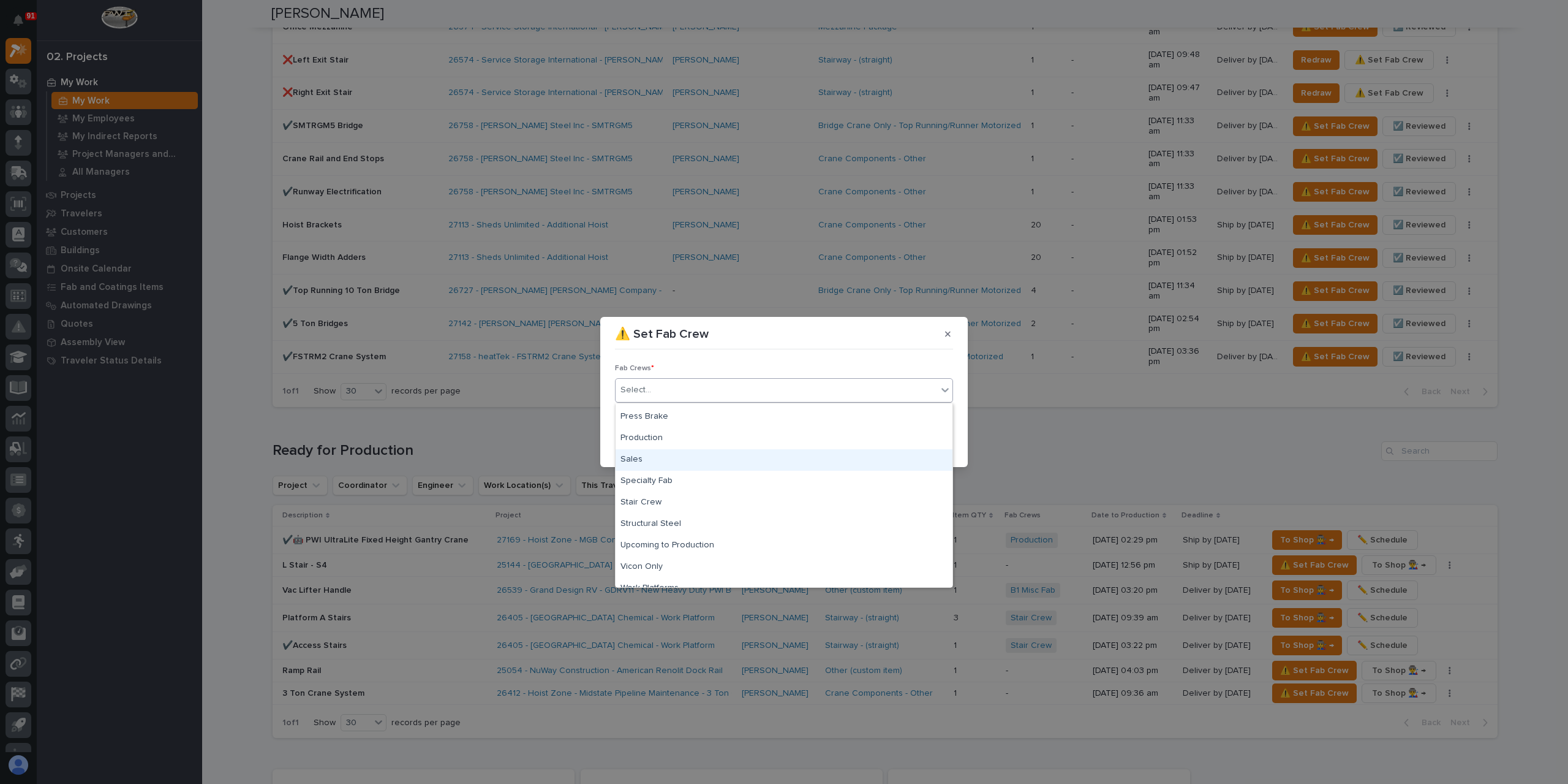
scroll to position [288, 0]
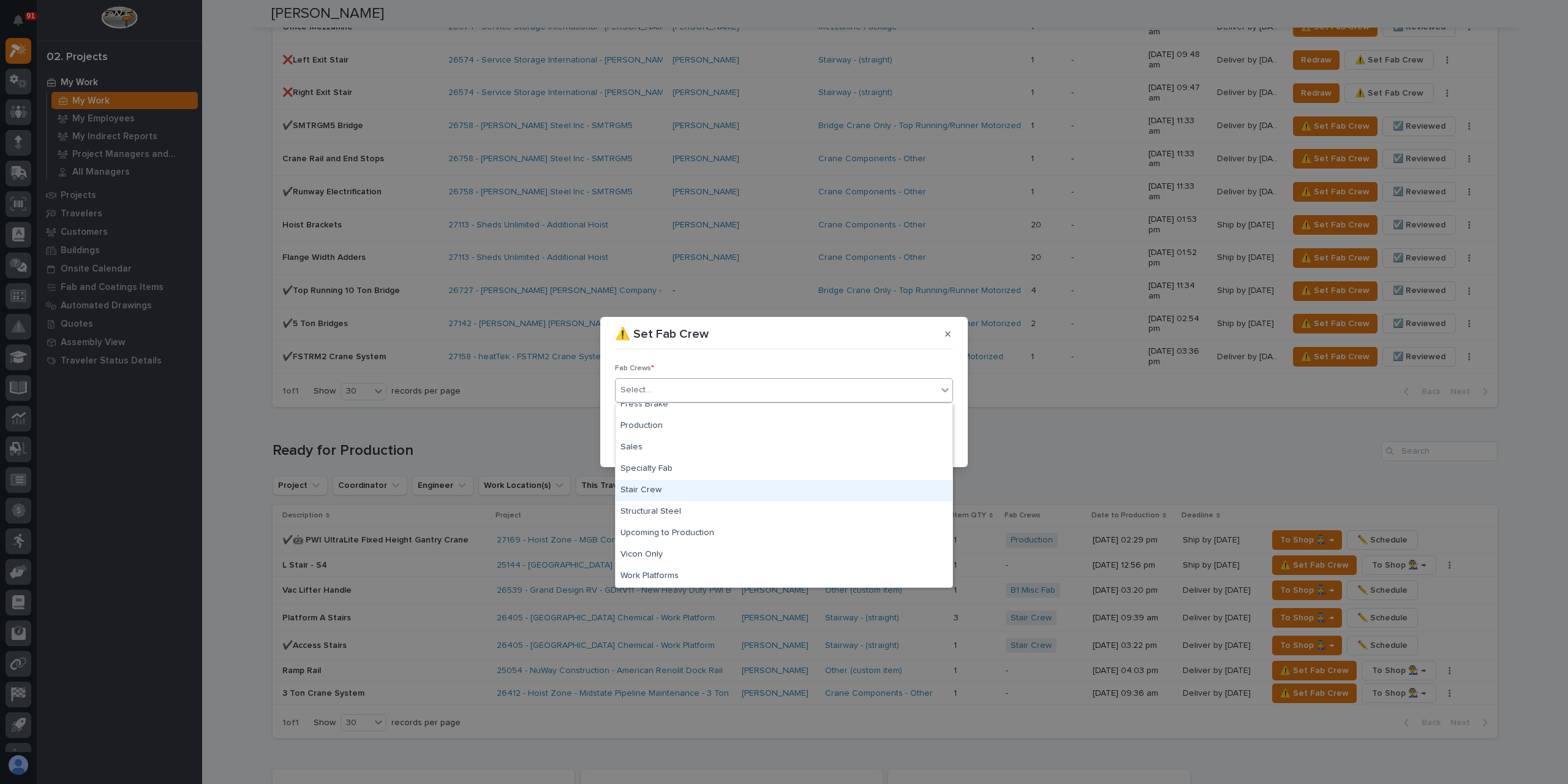
click at [639, 491] on div "Stair Crew" at bounding box center [784, 490] width 337 height 21
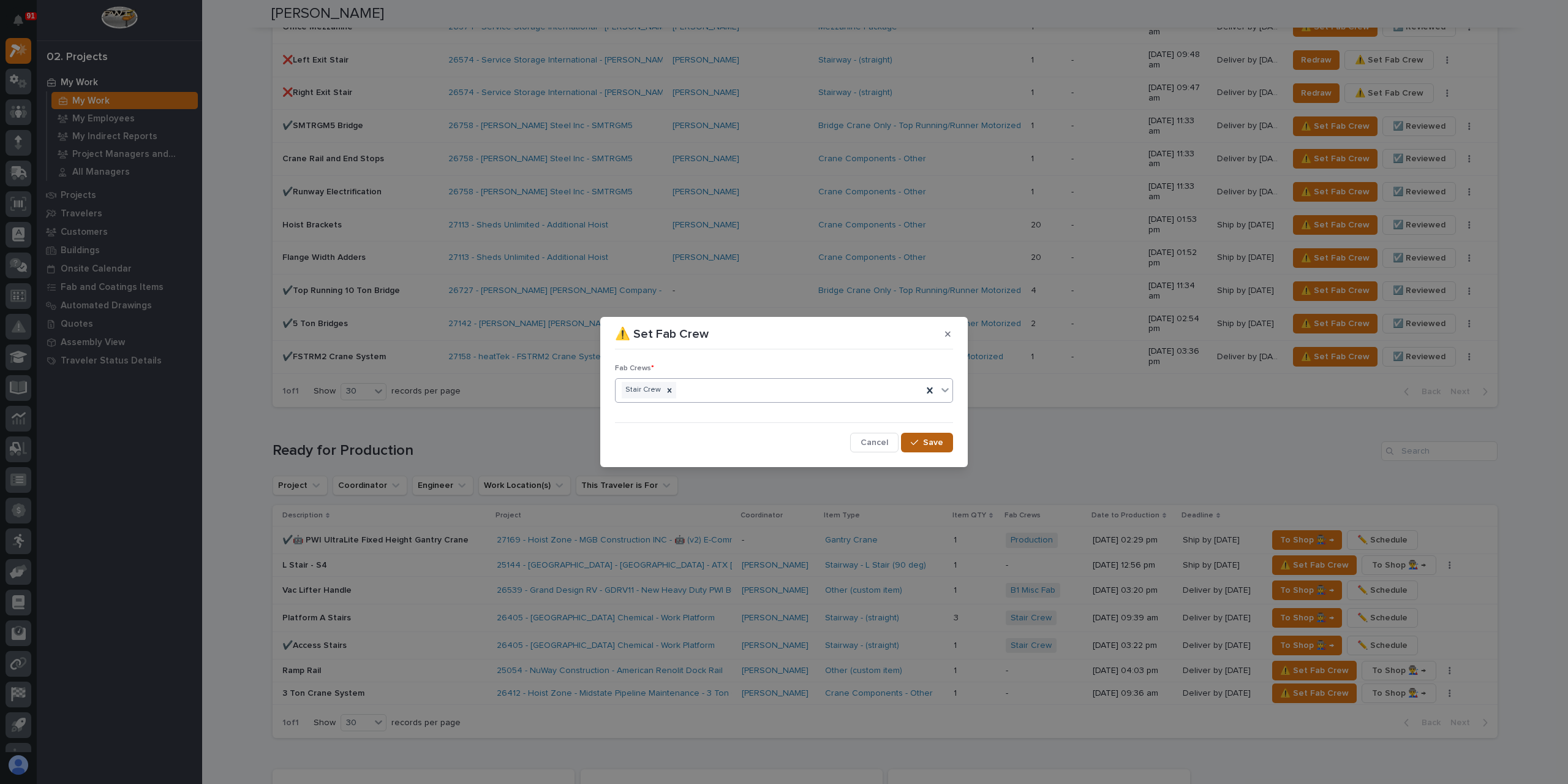
click at [923, 439] on div "button" at bounding box center [917, 443] width 12 height 9
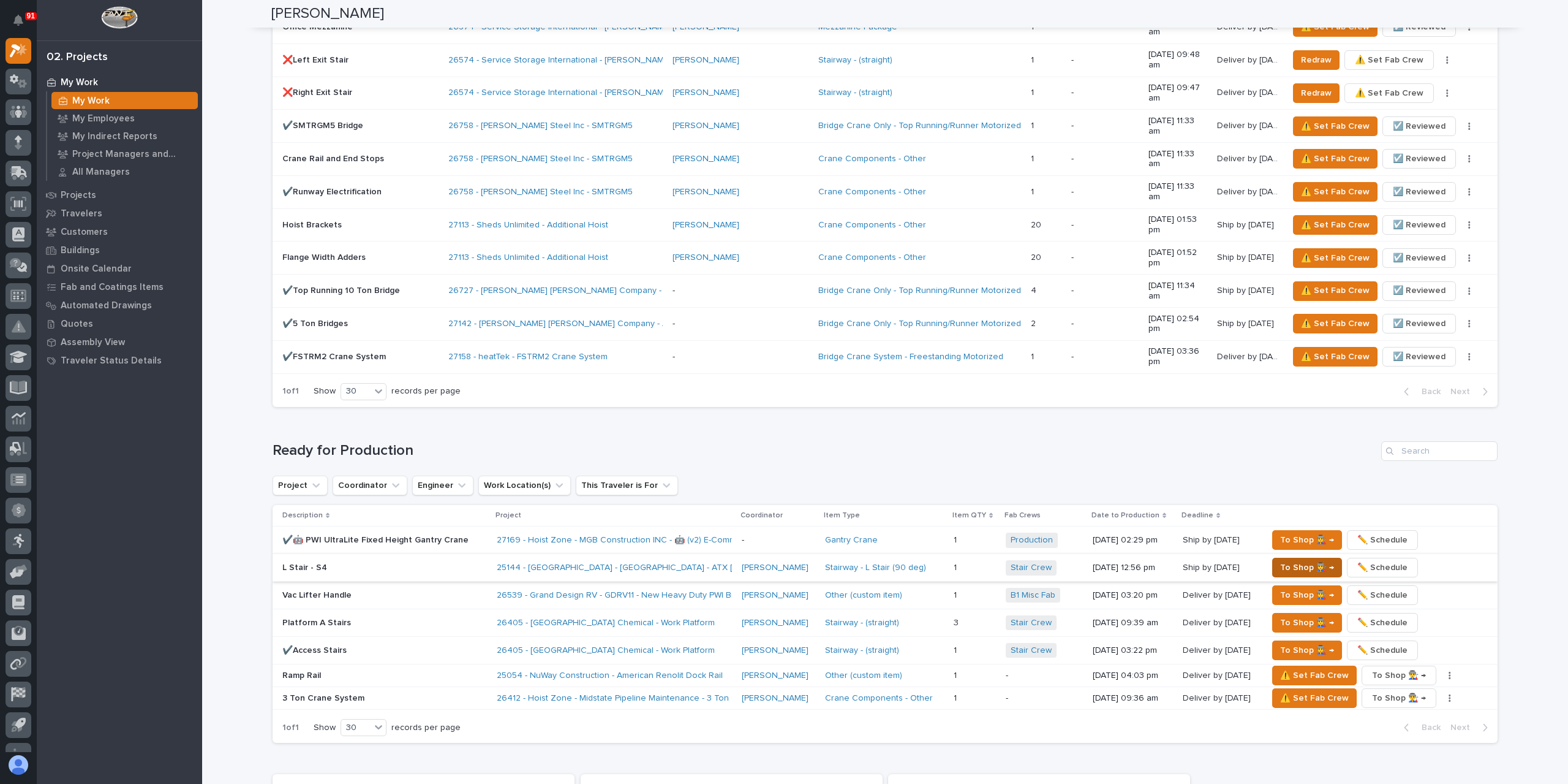
click at [1305, 560] on span "To Shop 👨‍🏭 →" at bounding box center [1307, 567] width 54 height 15
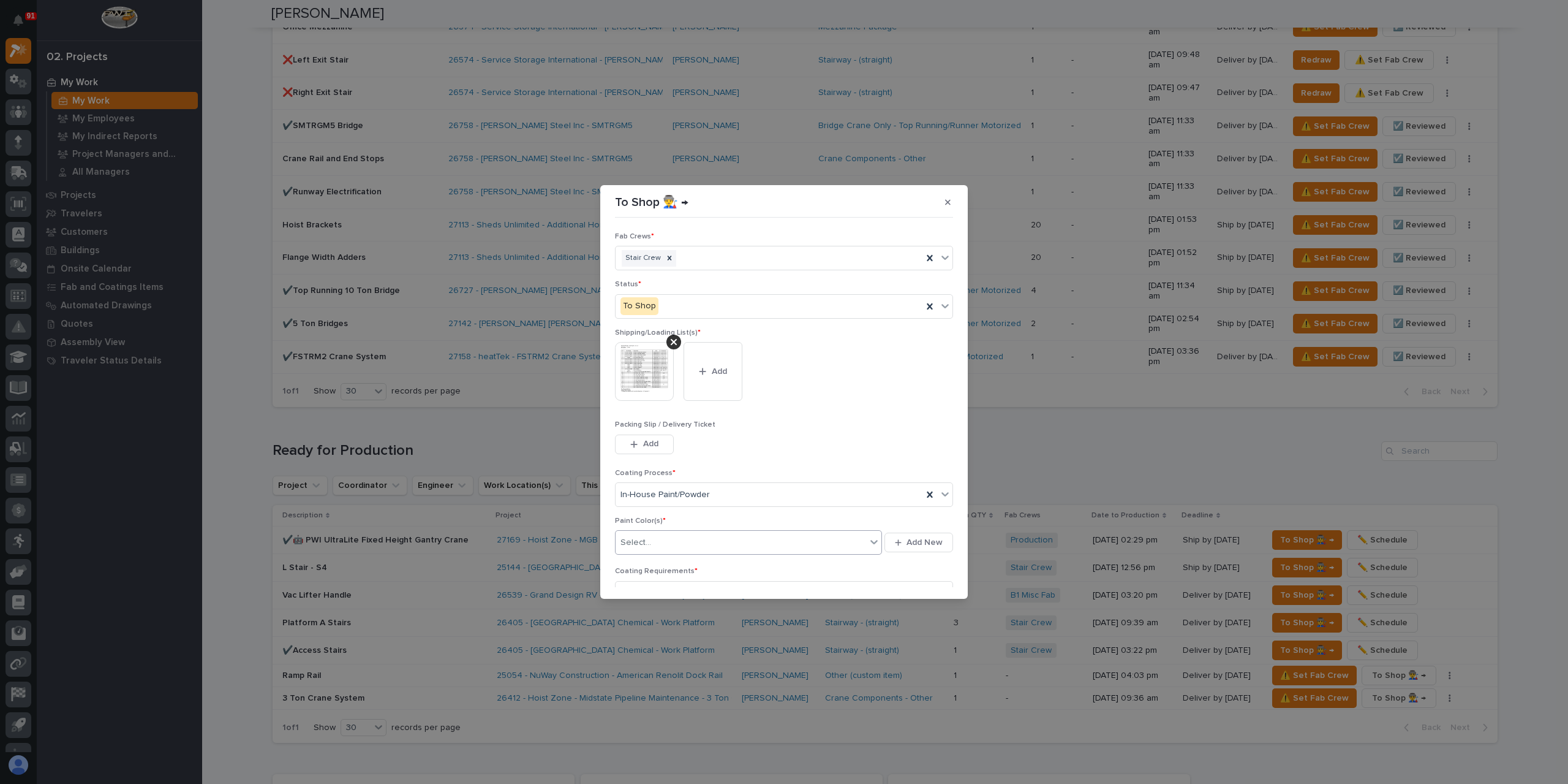
click at [667, 539] on div "Select..." at bounding box center [740, 543] width 250 height 21
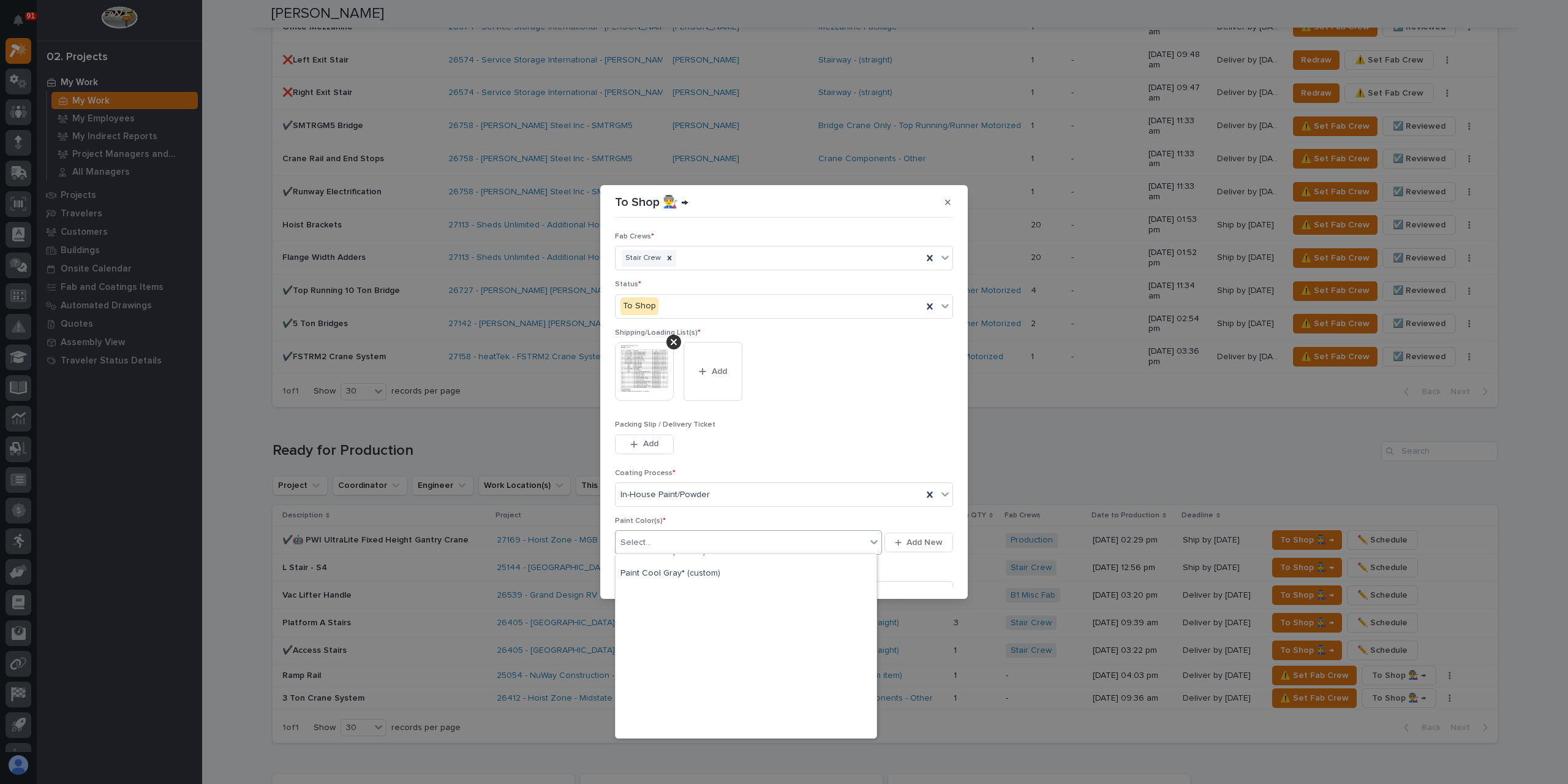
scroll to position [0, 0]
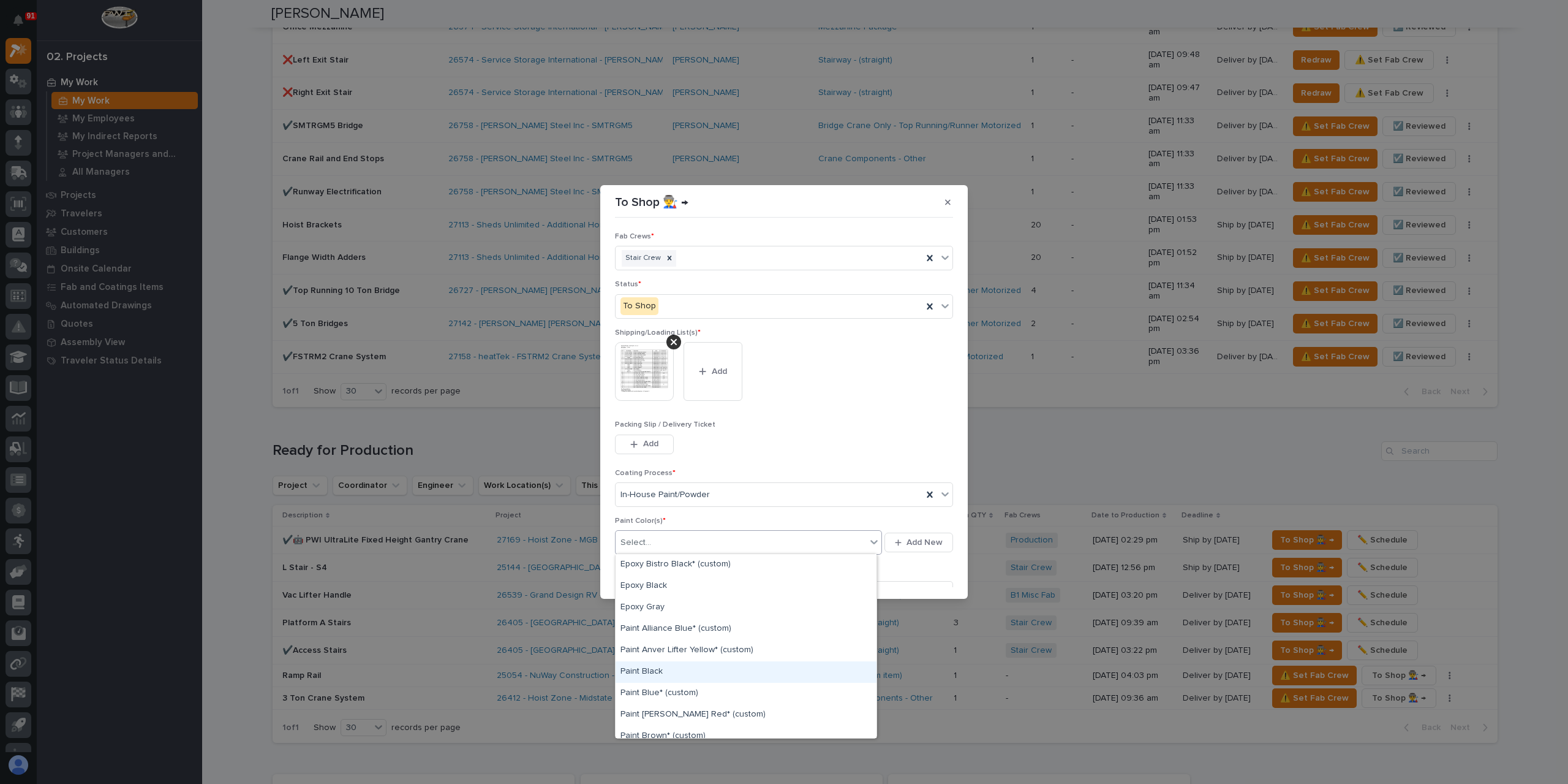
click at [645, 669] on div "Paint Black" at bounding box center [745, 672] width 261 height 21
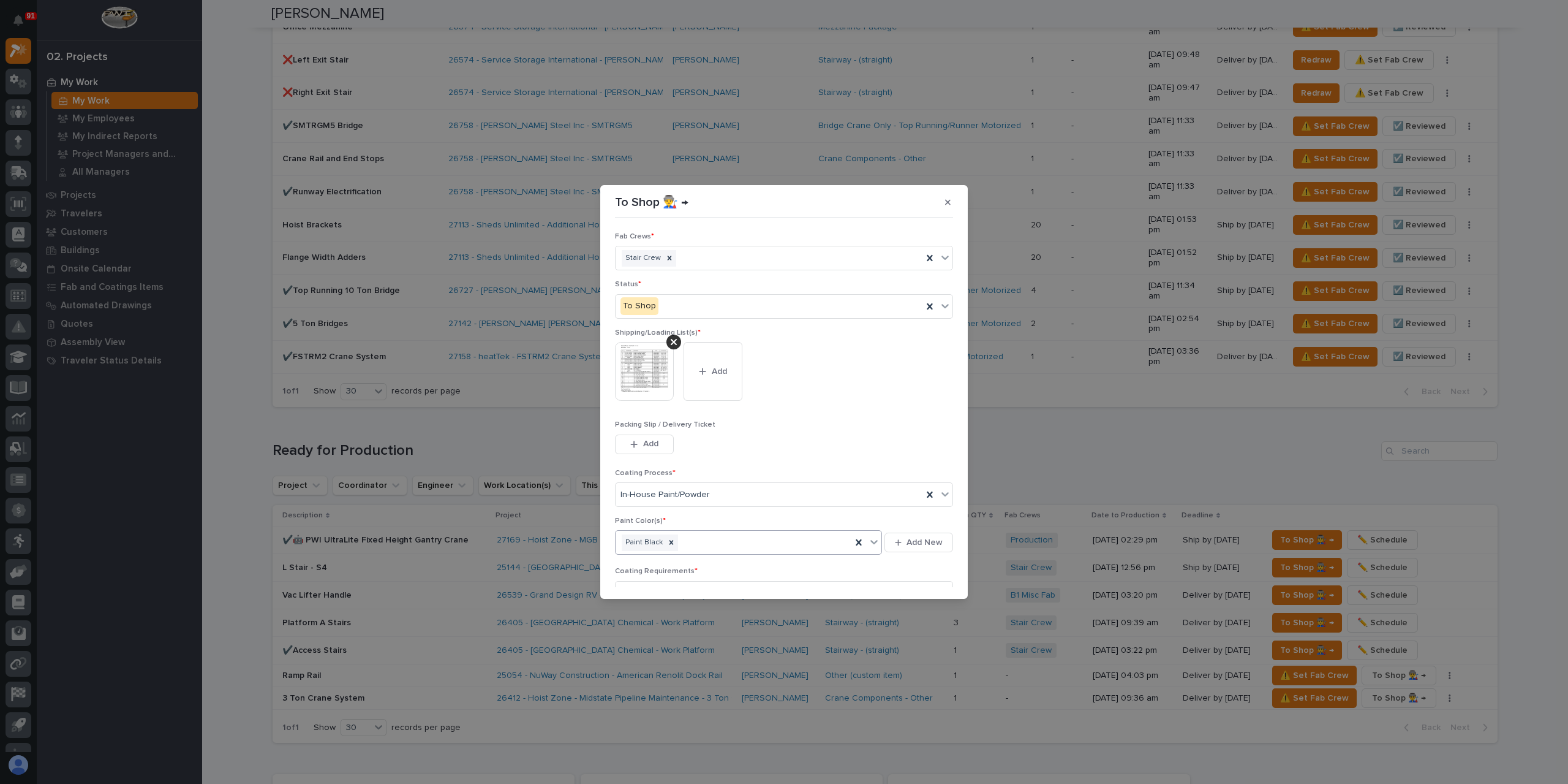
scroll to position [66, 0]
click at [912, 575] on icon "button" at bounding box center [914, 580] width 8 height 9
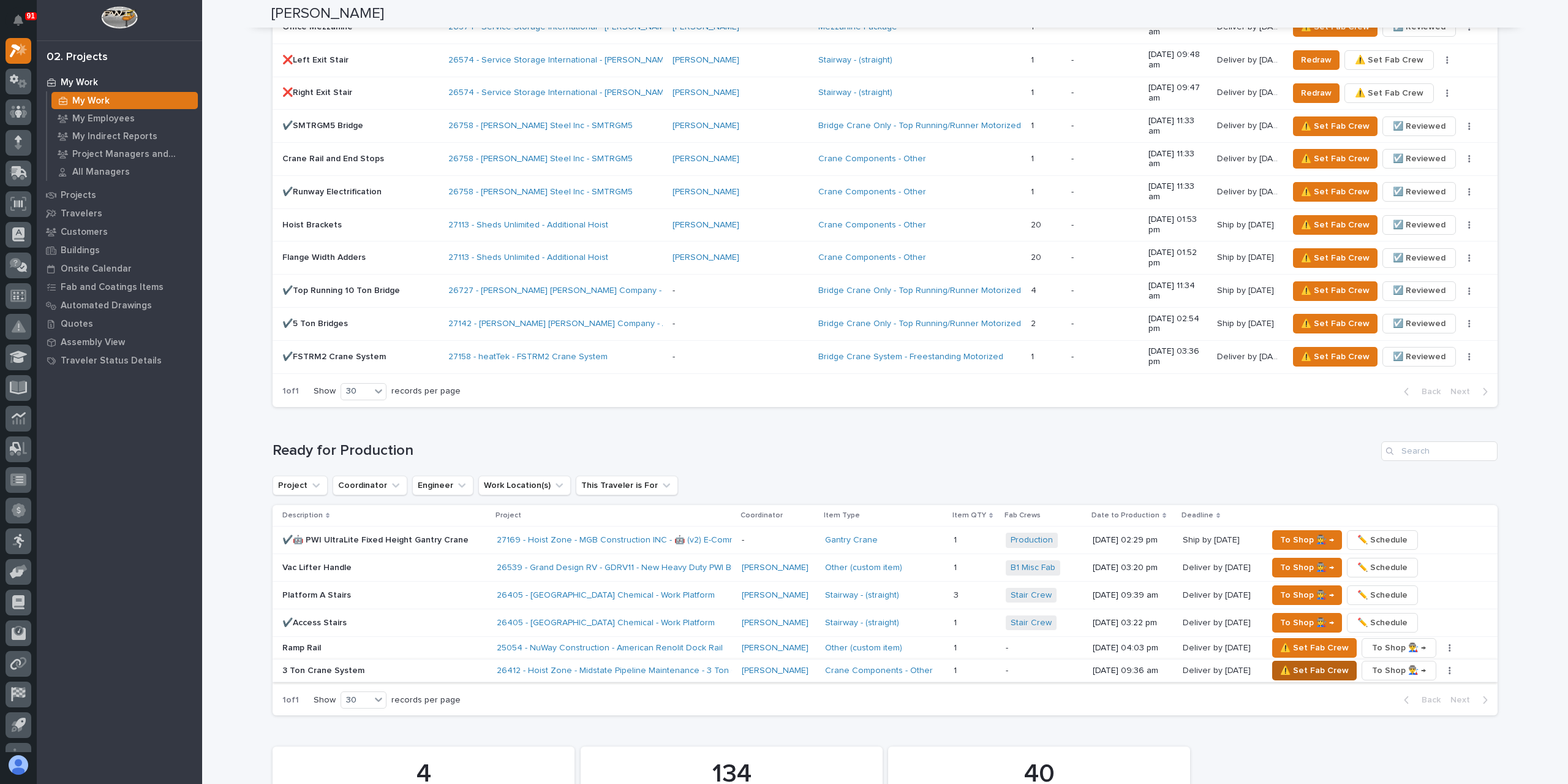
click at [1305, 663] on span "⚠️ Set Fab Crew" at bounding box center [1314, 670] width 68 height 15
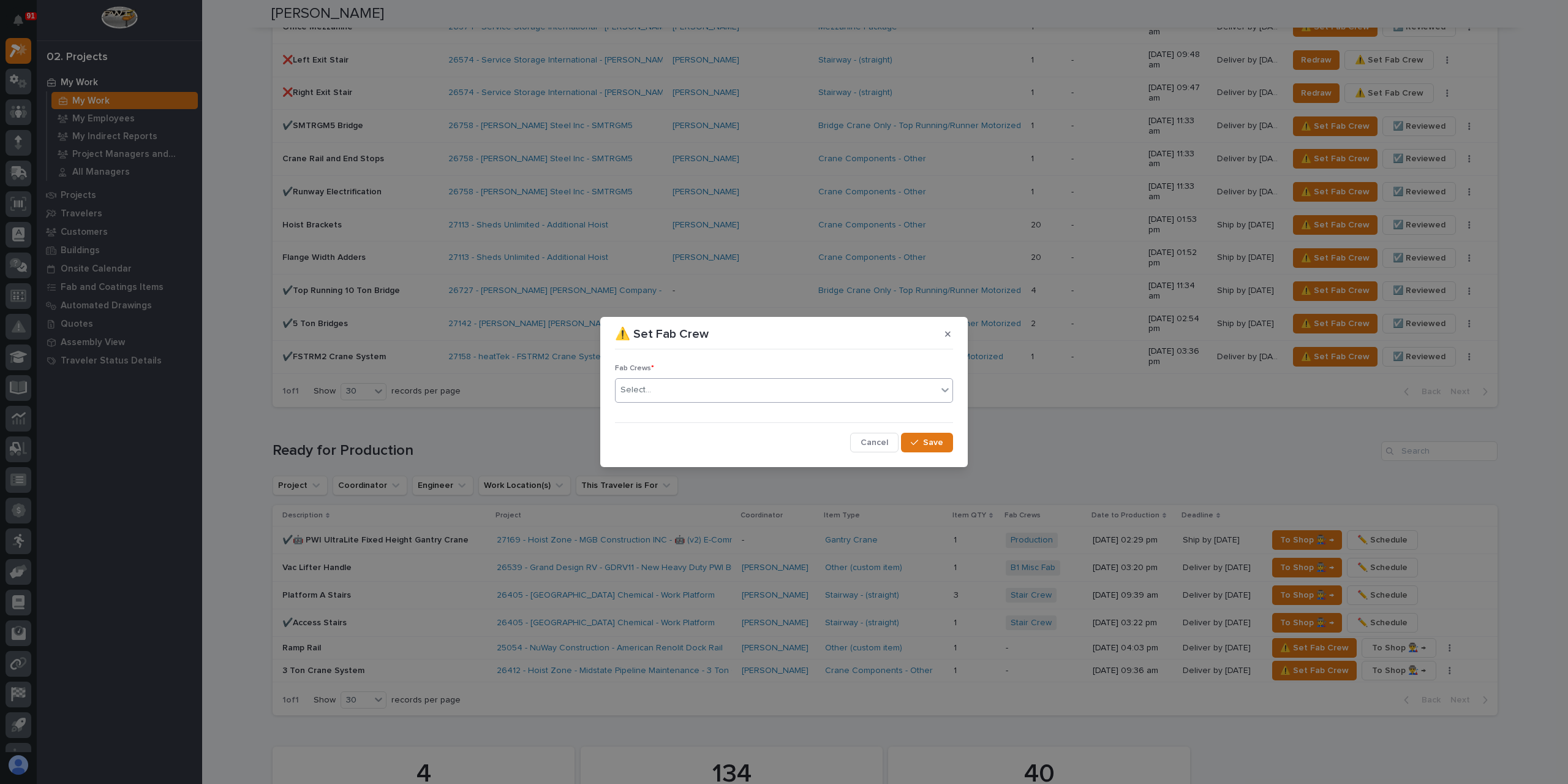
click at [667, 389] on div "Select..." at bounding box center [776, 390] width 321 height 21
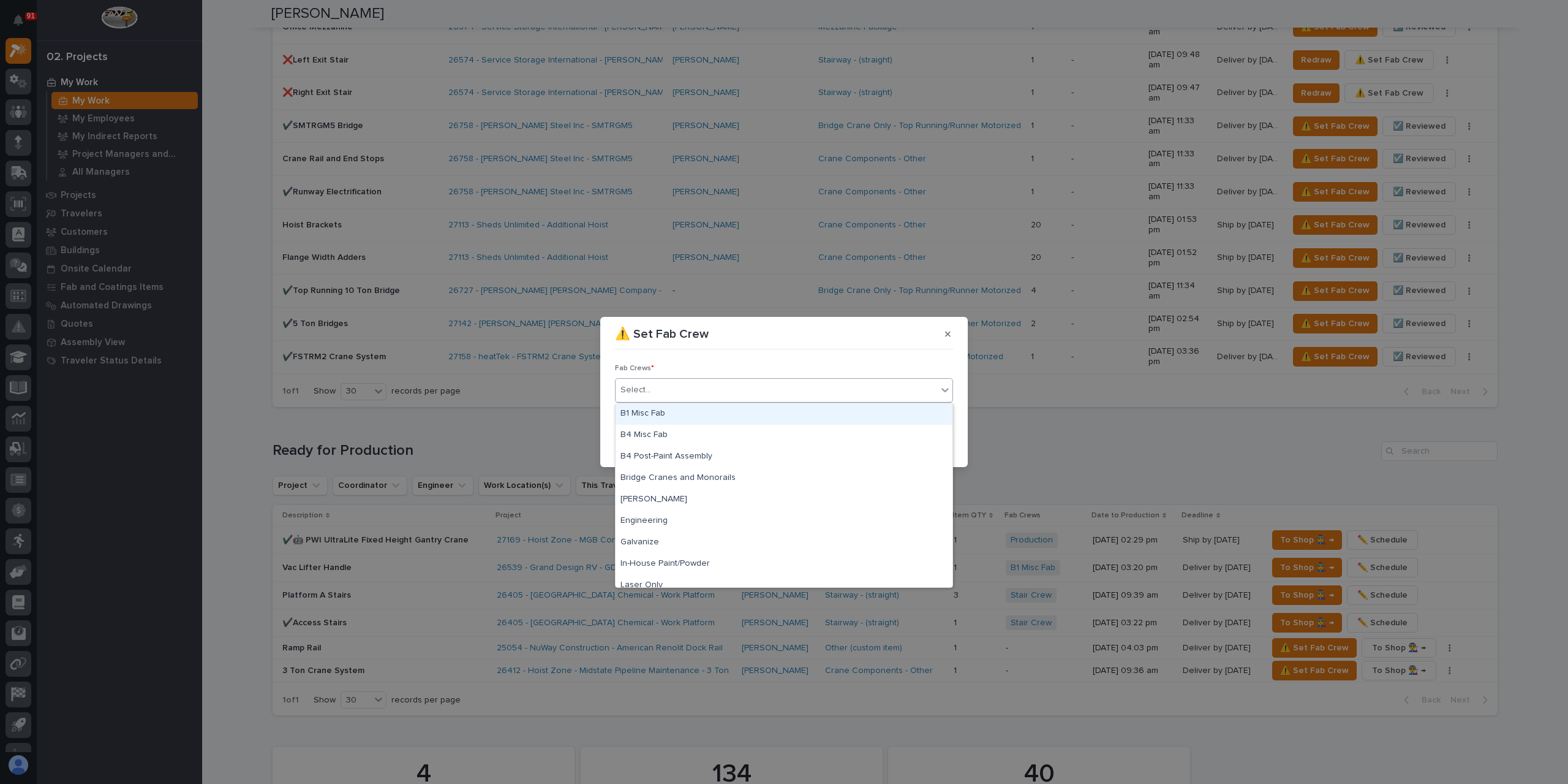
click at [672, 421] on div "B1 Misc Fab" at bounding box center [784, 414] width 337 height 21
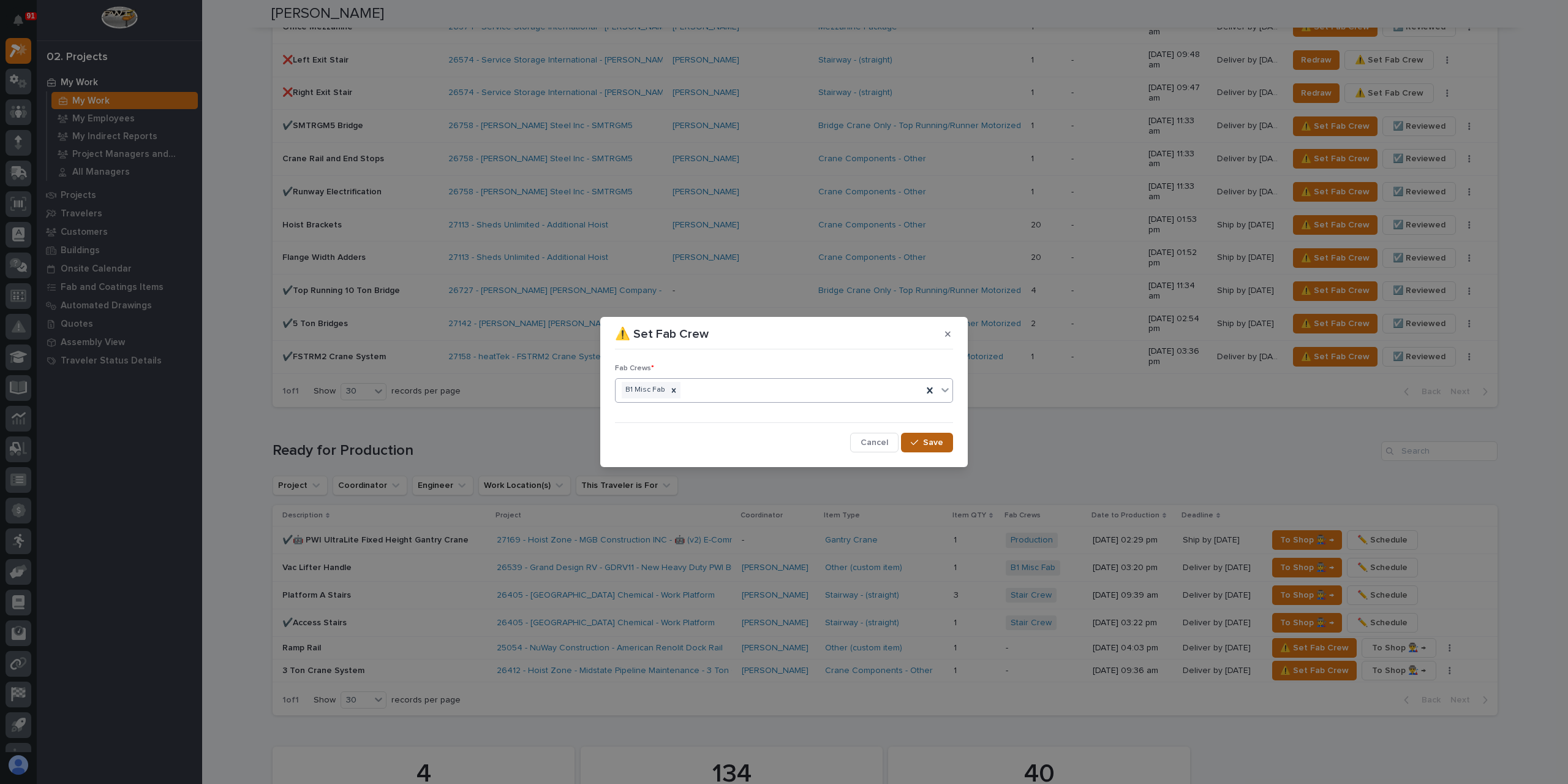
click at [920, 434] on button "Save" at bounding box center [927, 442] width 52 height 20
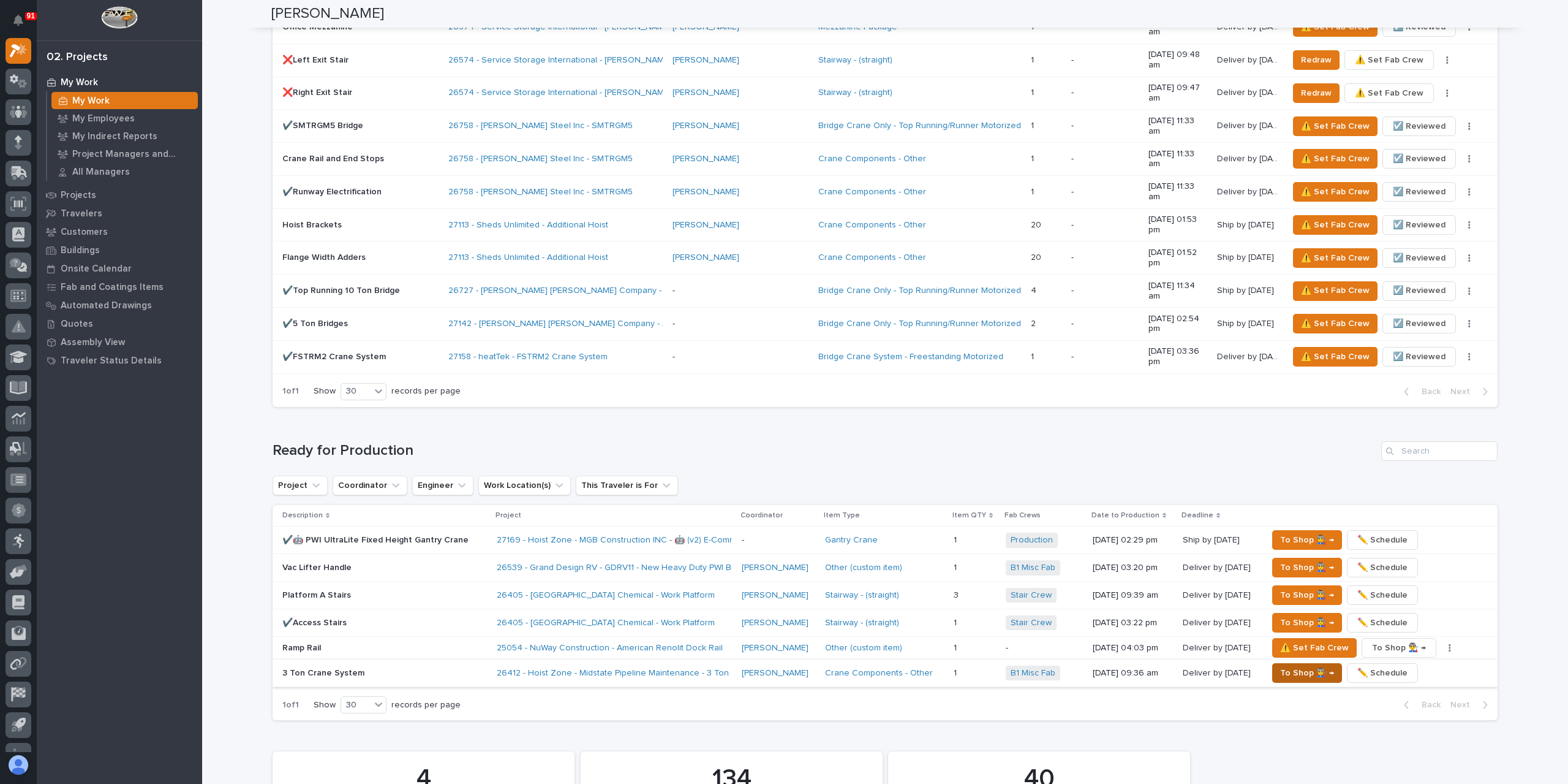
click at [1290, 666] on span "To Shop 👨‍🏭 →" at bounding box center [1307, 673] width 54 height 15
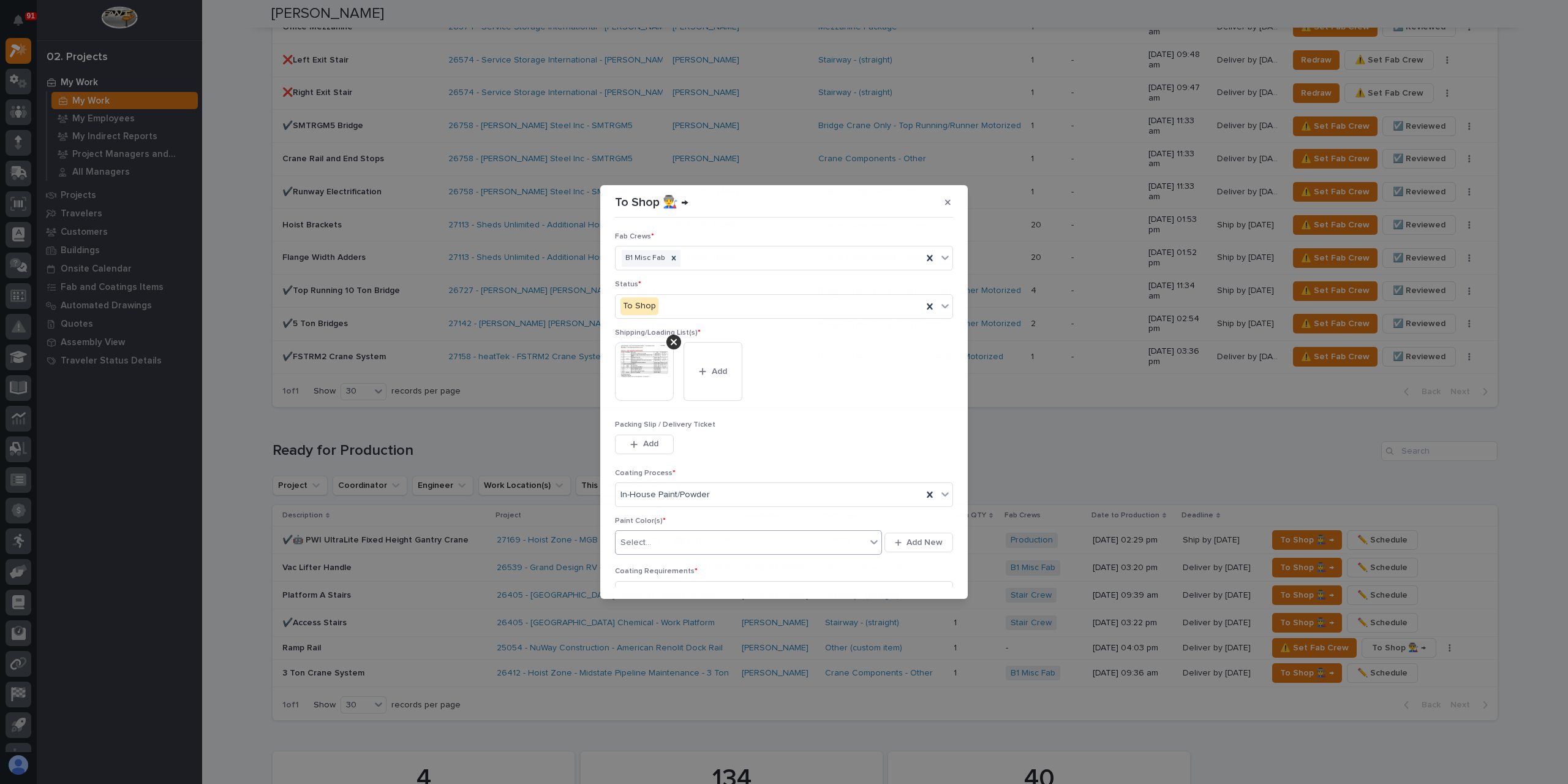
click at [655, 540] on div "Select..." at bounding box center [740, 543] width 250 height 21
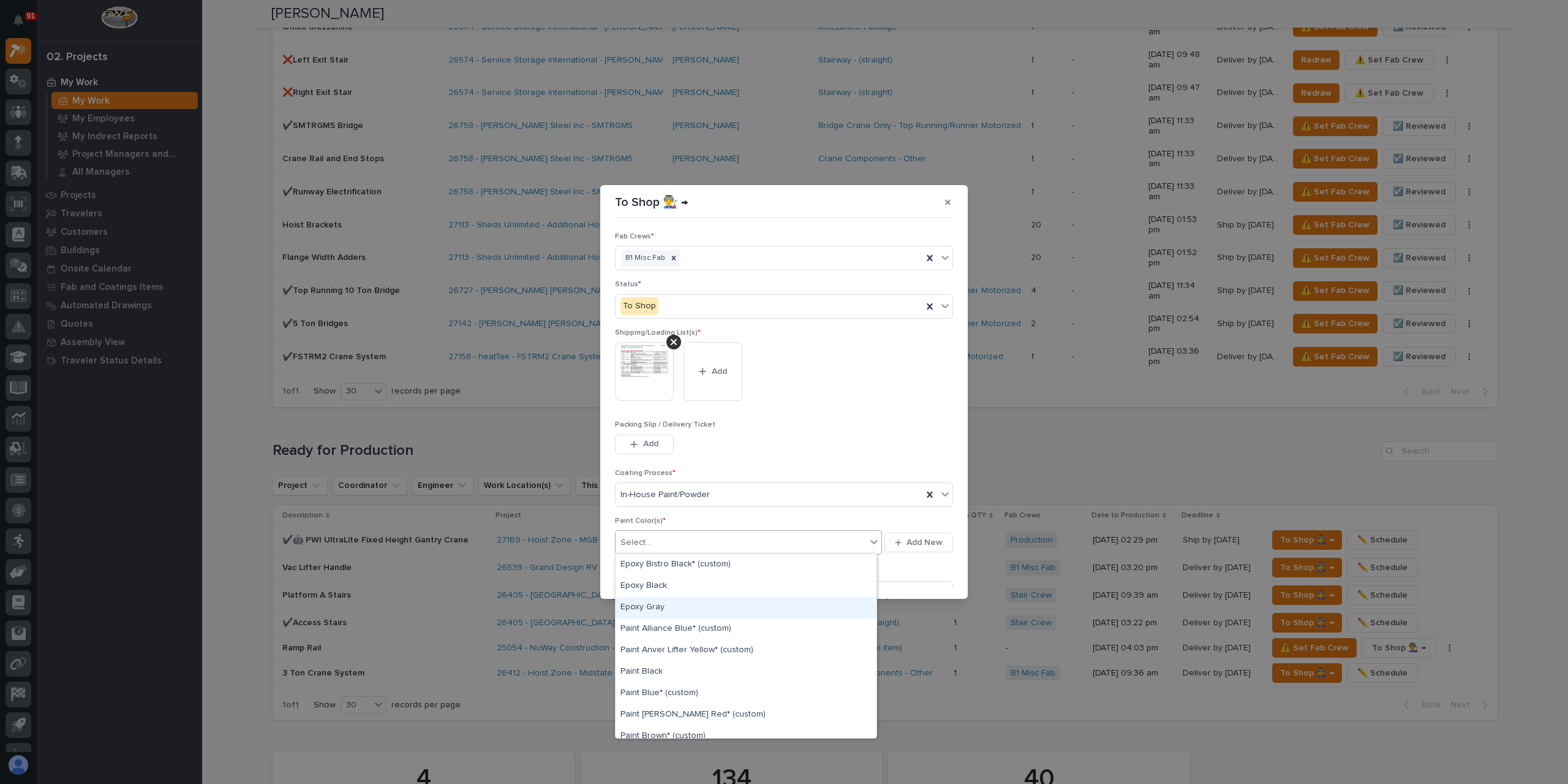
click at [661, 608] on div "Epoxy Gray" at bounding box center [745, 607] width 261 height 21
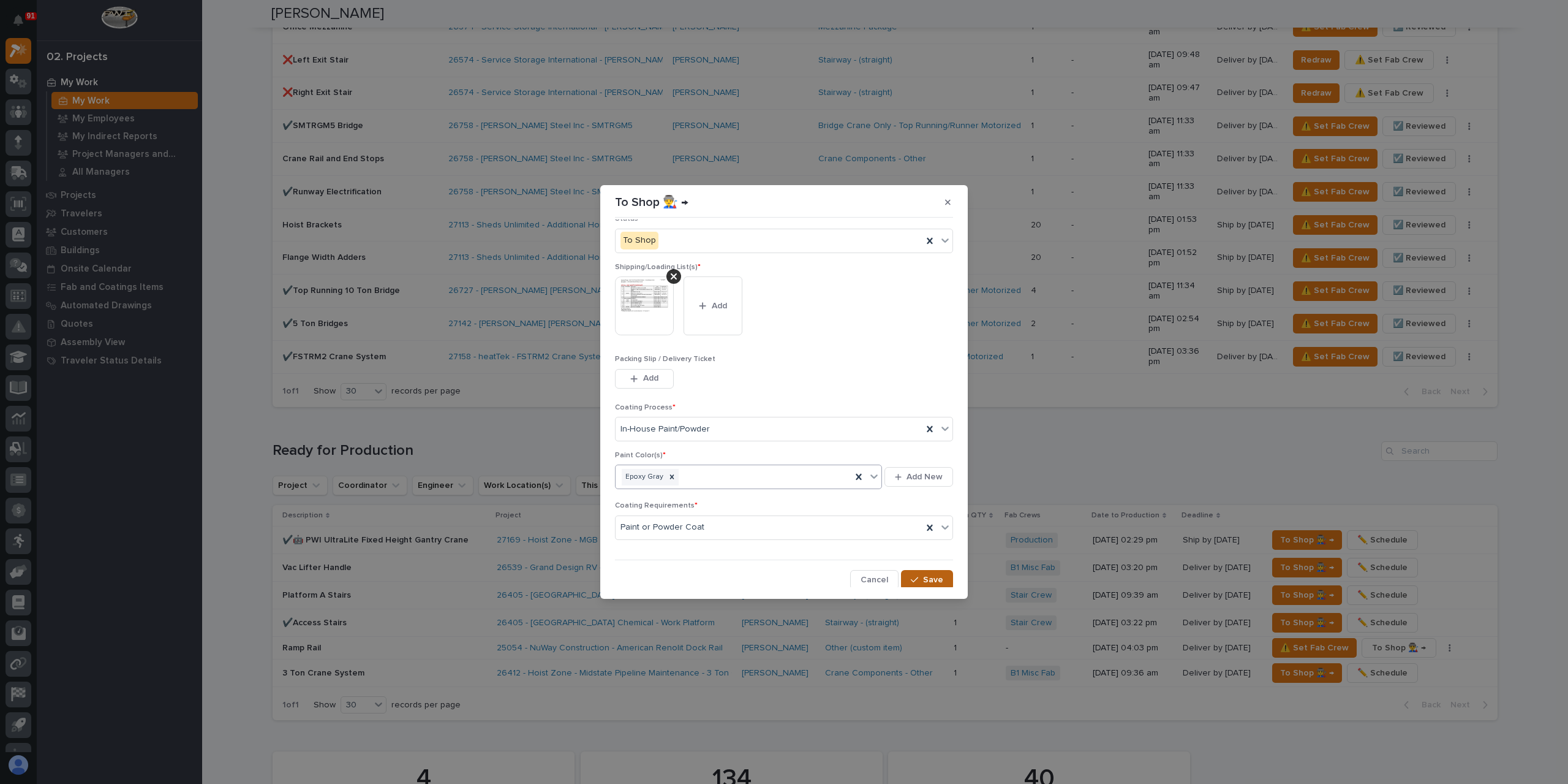
click at [906, 575] on button "Save" at bounding box center [927, 580] width 52 height 20
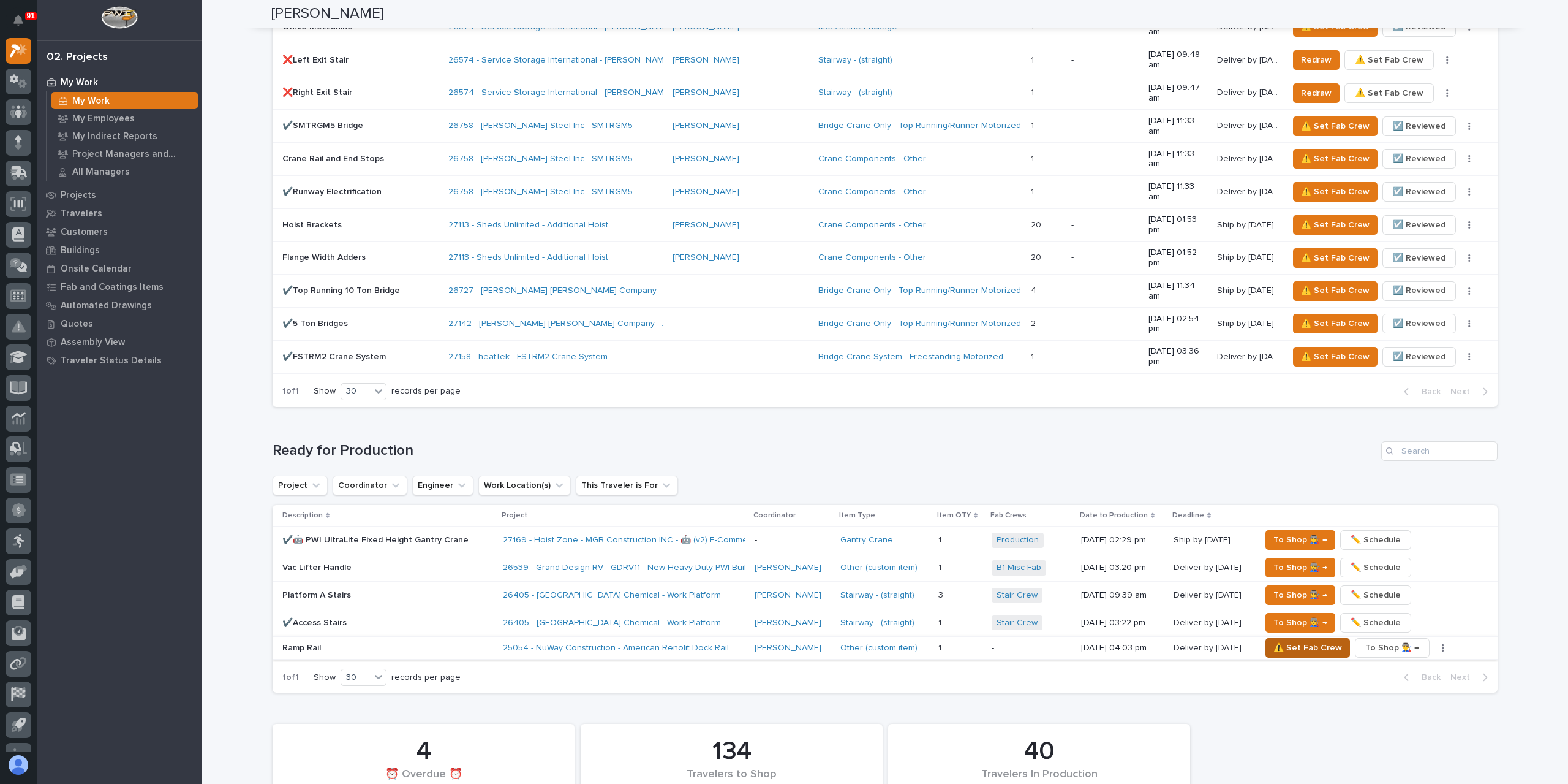
click at [1286, 640] on span "⚠️ Set Fab Crew" at bounding box center [1307, 647] width 68 height 15
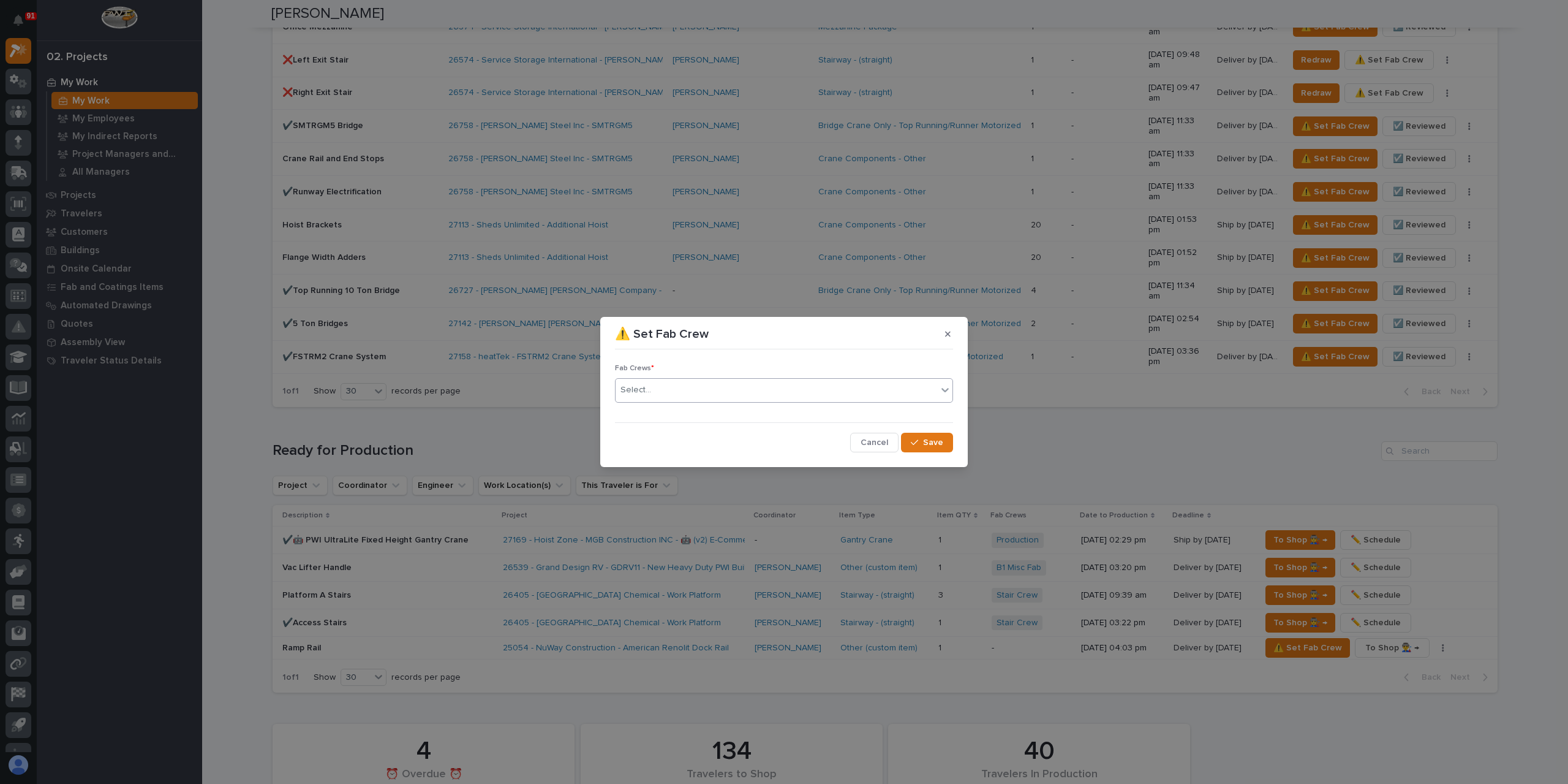
click at [702, 398] on div "Select..." at bounding box center [776, 390] width 321 height 21
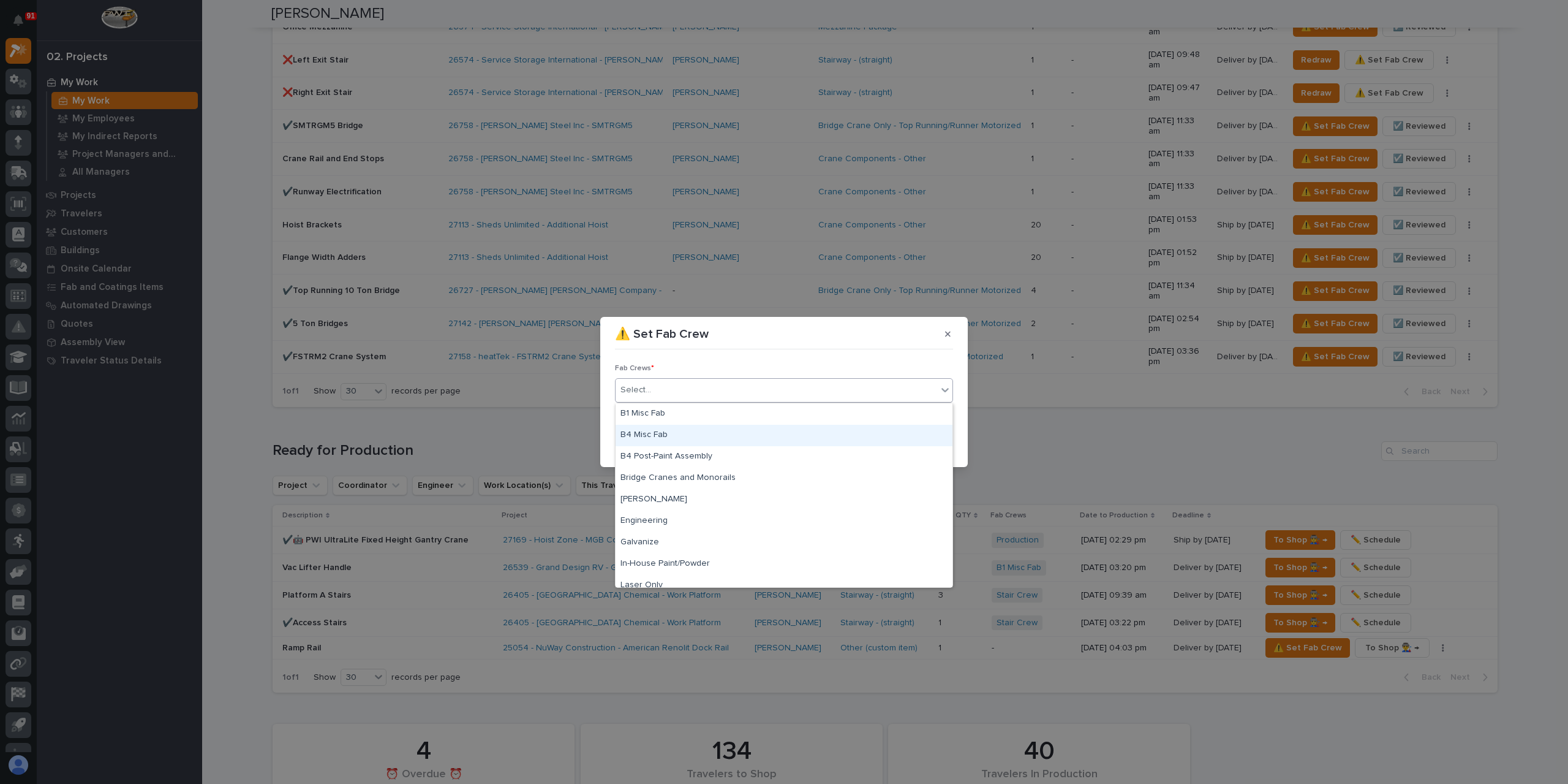
drag, startPoint x: 667, startPoint y: 421, endPoint x: 667, endPoint y: 428, distance: 7.0
click at [667, 428] on div "B4 Misc Fab" at bounding box center [784, 435] width 337 height 21
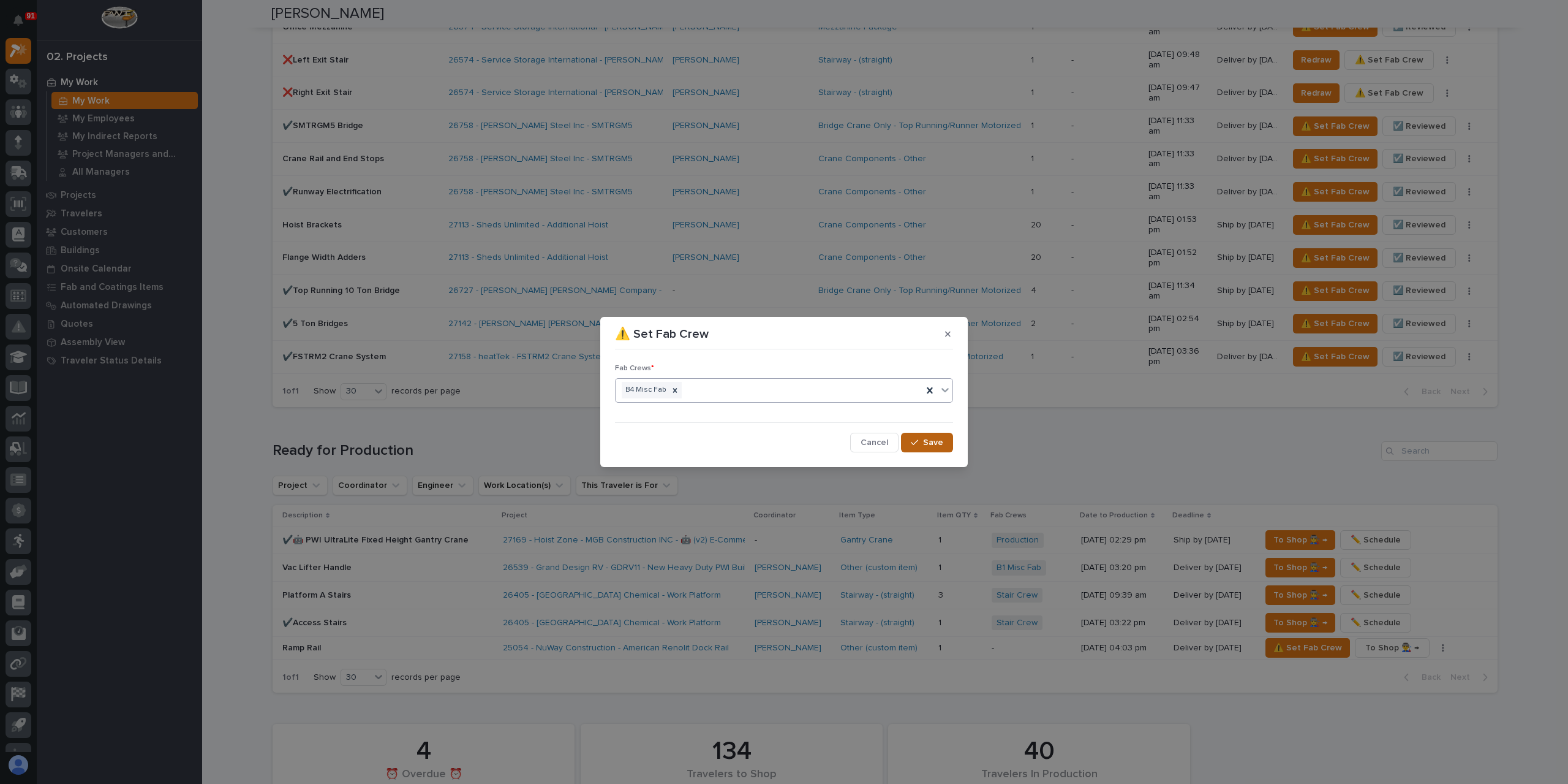
click at [925, 443] on span "Save" at bounding box center [933, 442] width 21 height 11
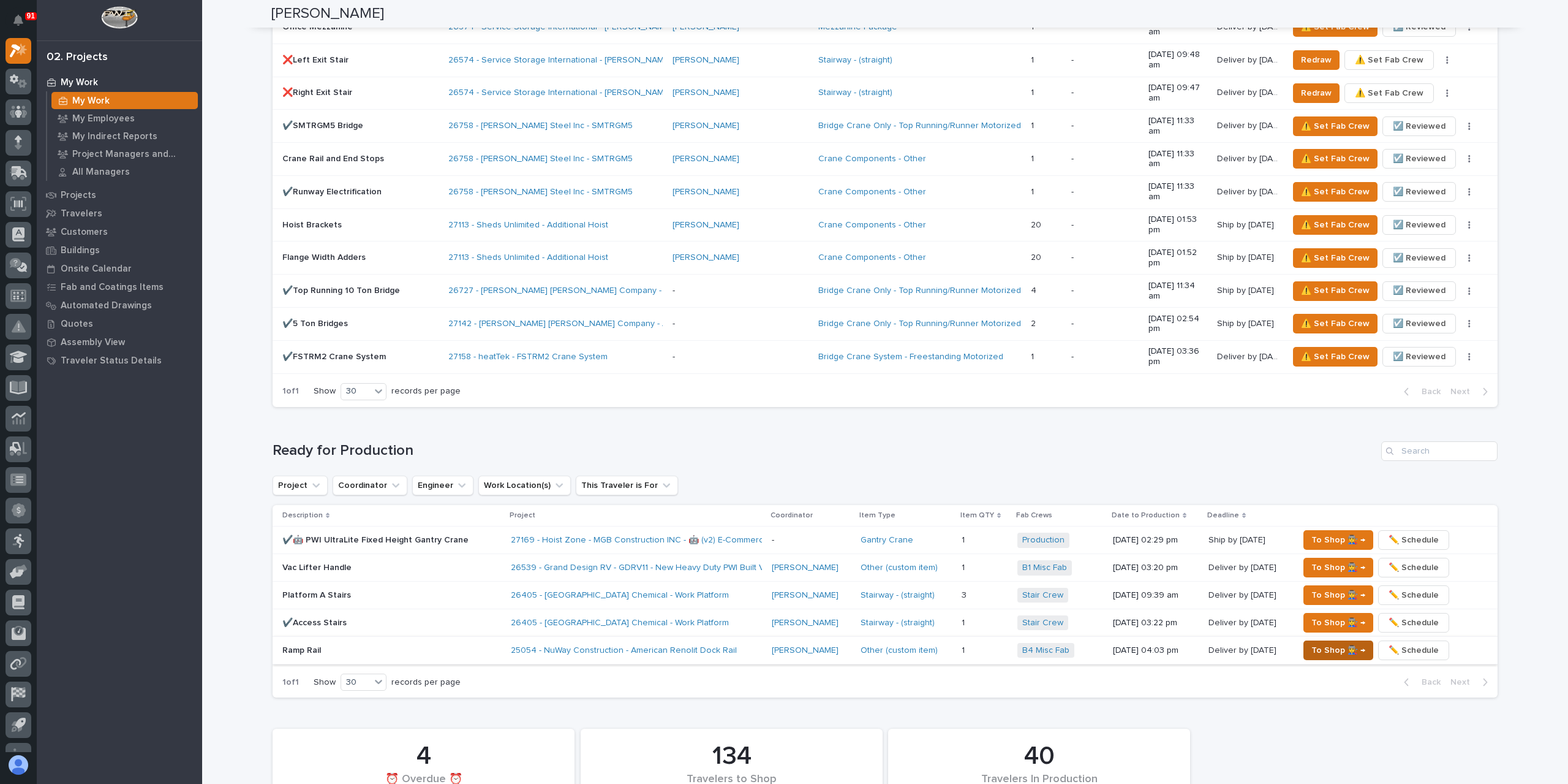
click at [1326, 643] on span "To Shop 👨‍🏭 →" at bounding box center [1338, 650] width 54 height 15
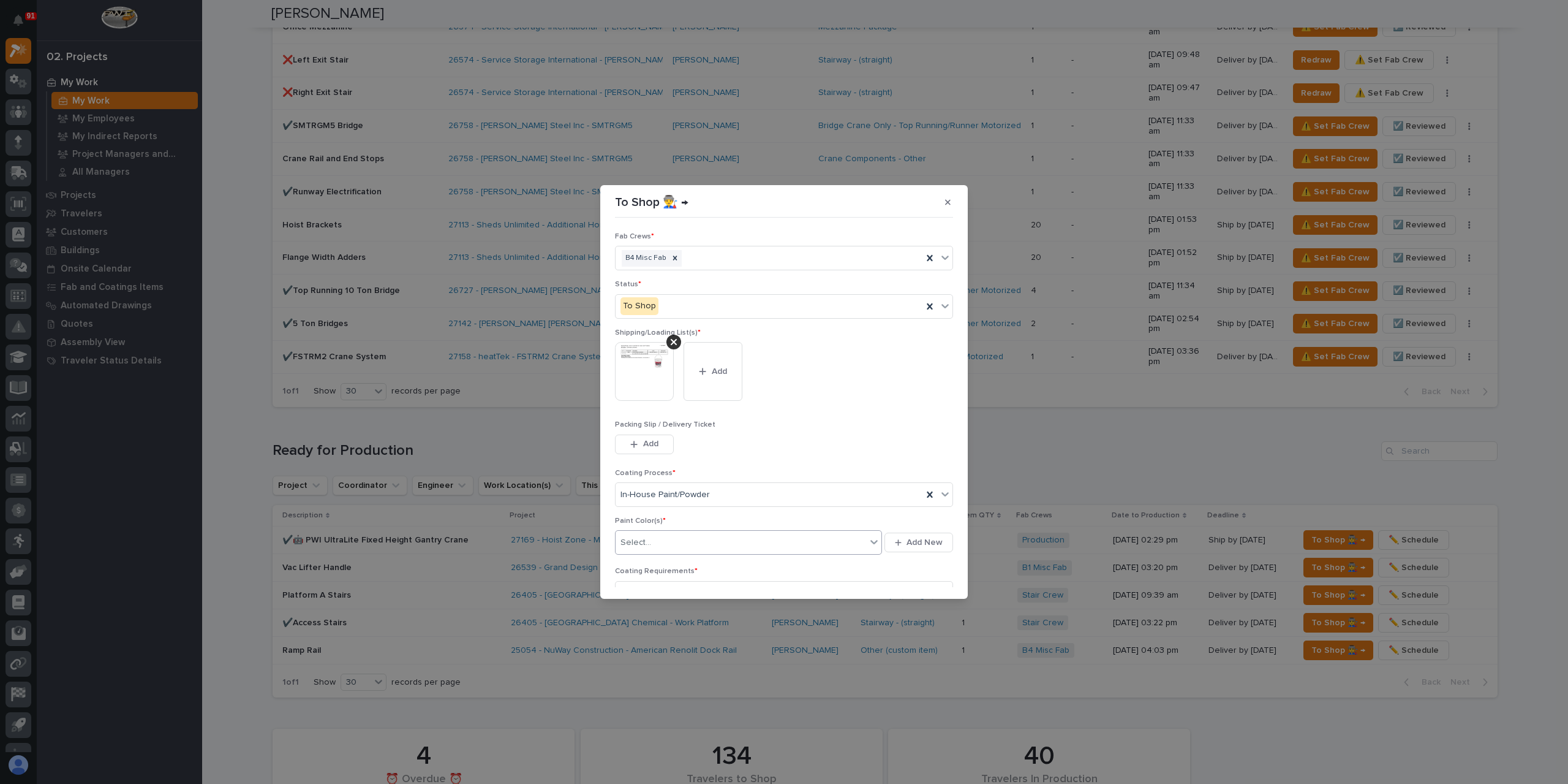
click at [672, 541] on div "Select..." at bounding box center [740, 543] width 250 height 21
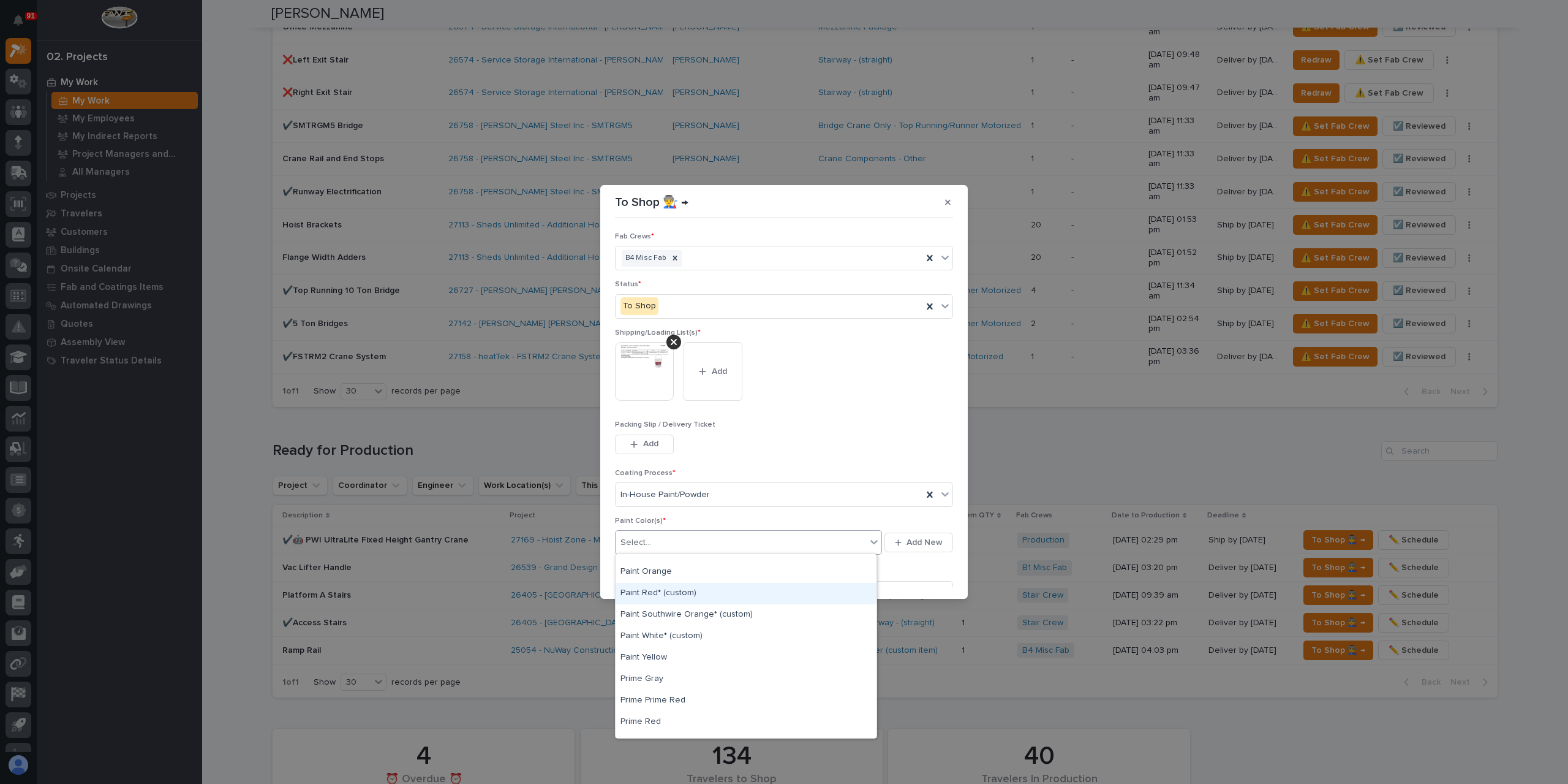
scroll to position [352, 0]
click at [657, 618] on div "Paint Yellow" at bounding box center [745, 620] width 261 height 21
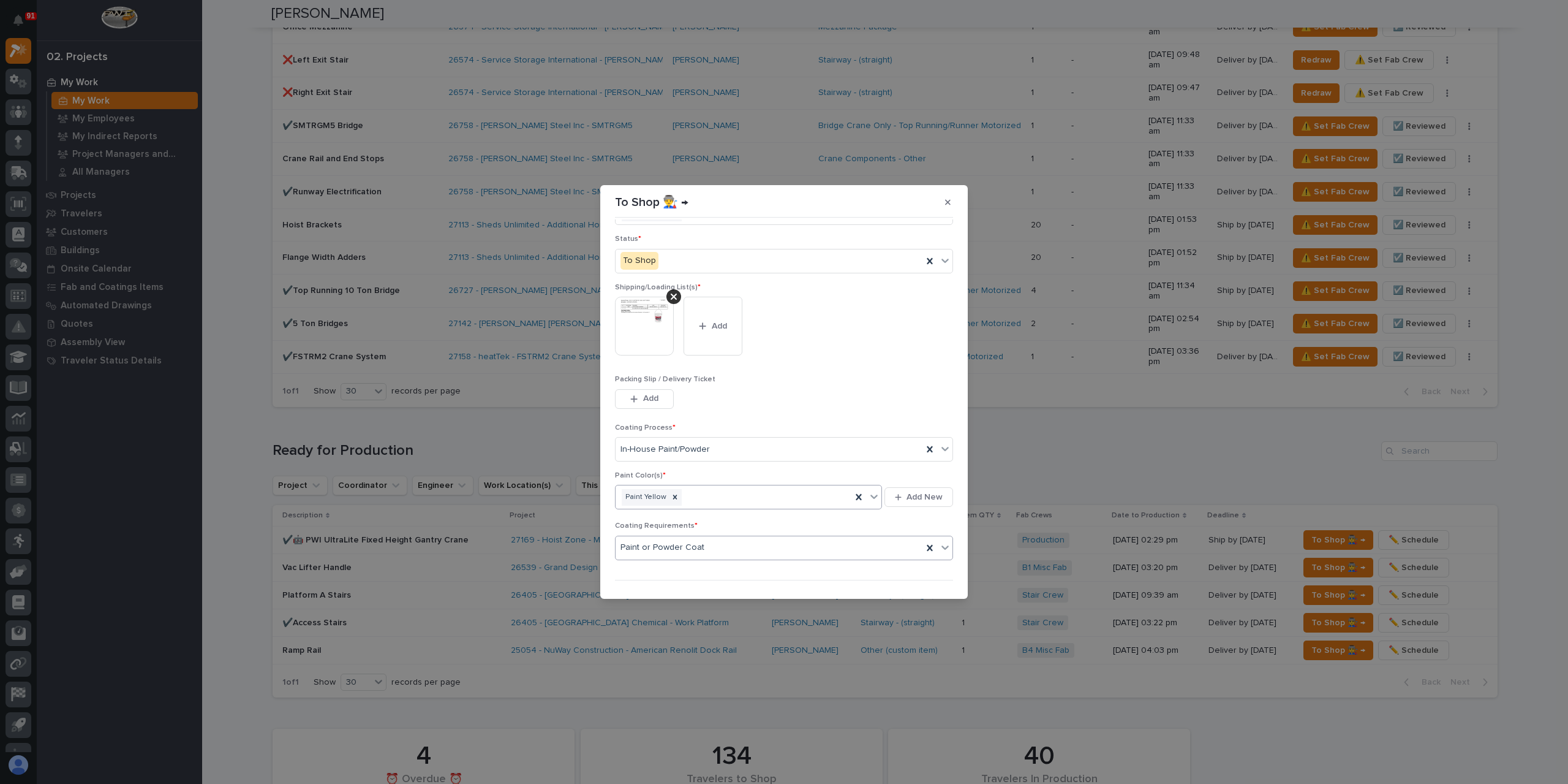
scroll to position [66, 0]
click at [916, 570] on button "Save" at bounding box center [927, 580] width 52 height 20
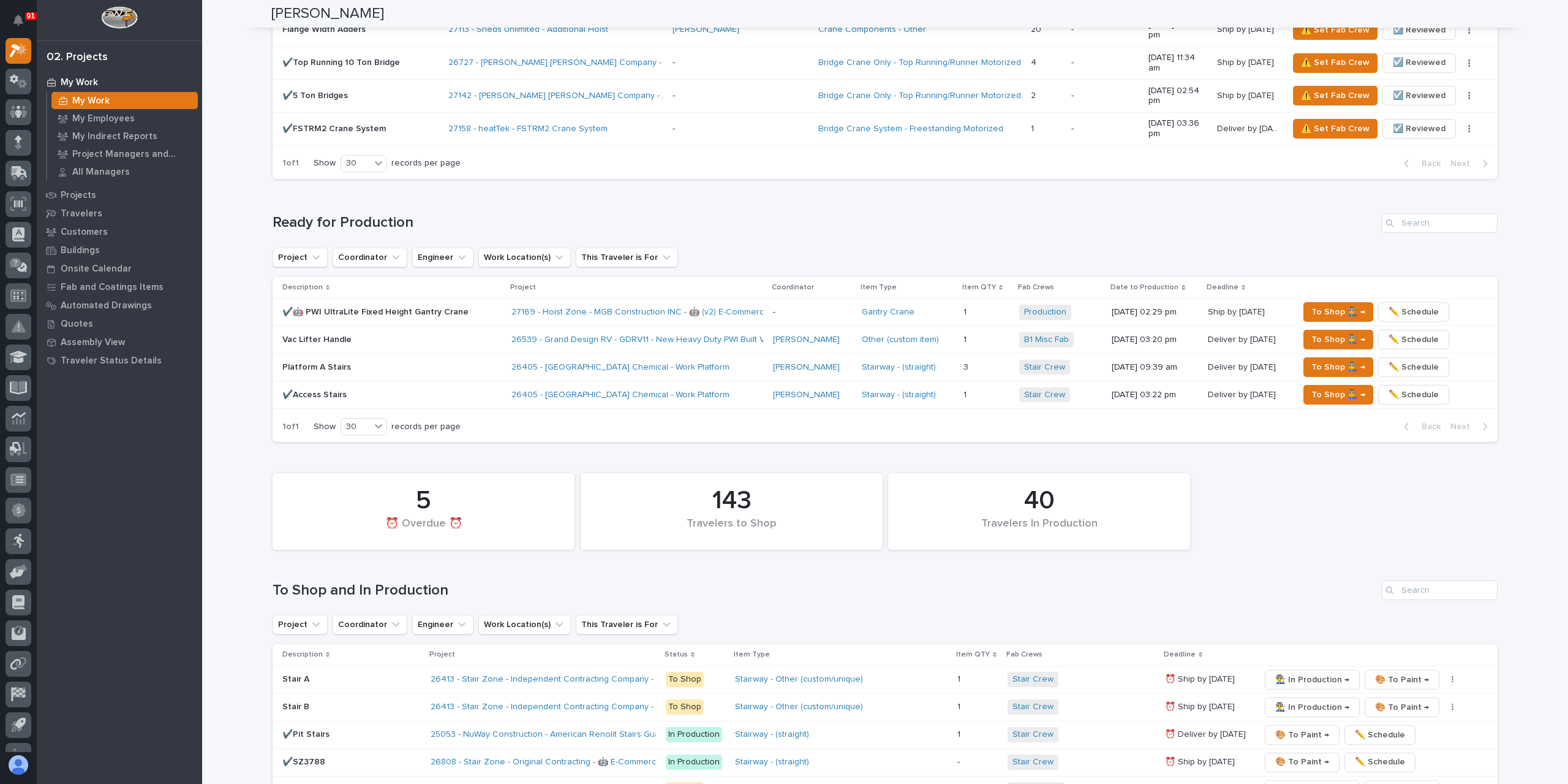
scroll to position [1532, 0]
